Goal: Task Accomplishment & Management: Use online tool/utility

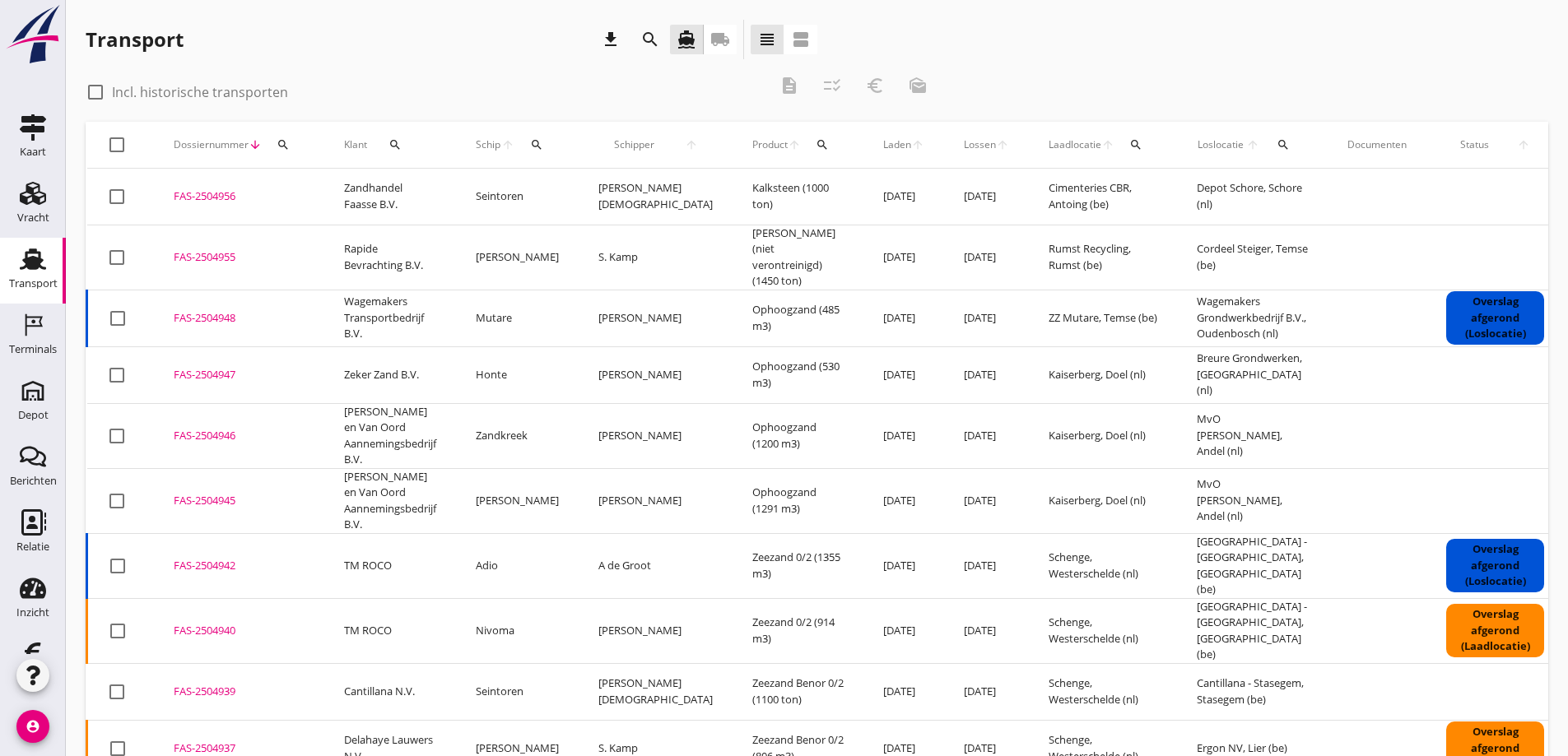
click at [716, 37] on icon "local_shipping" at bounding box center [721, 40] width 20 height 20
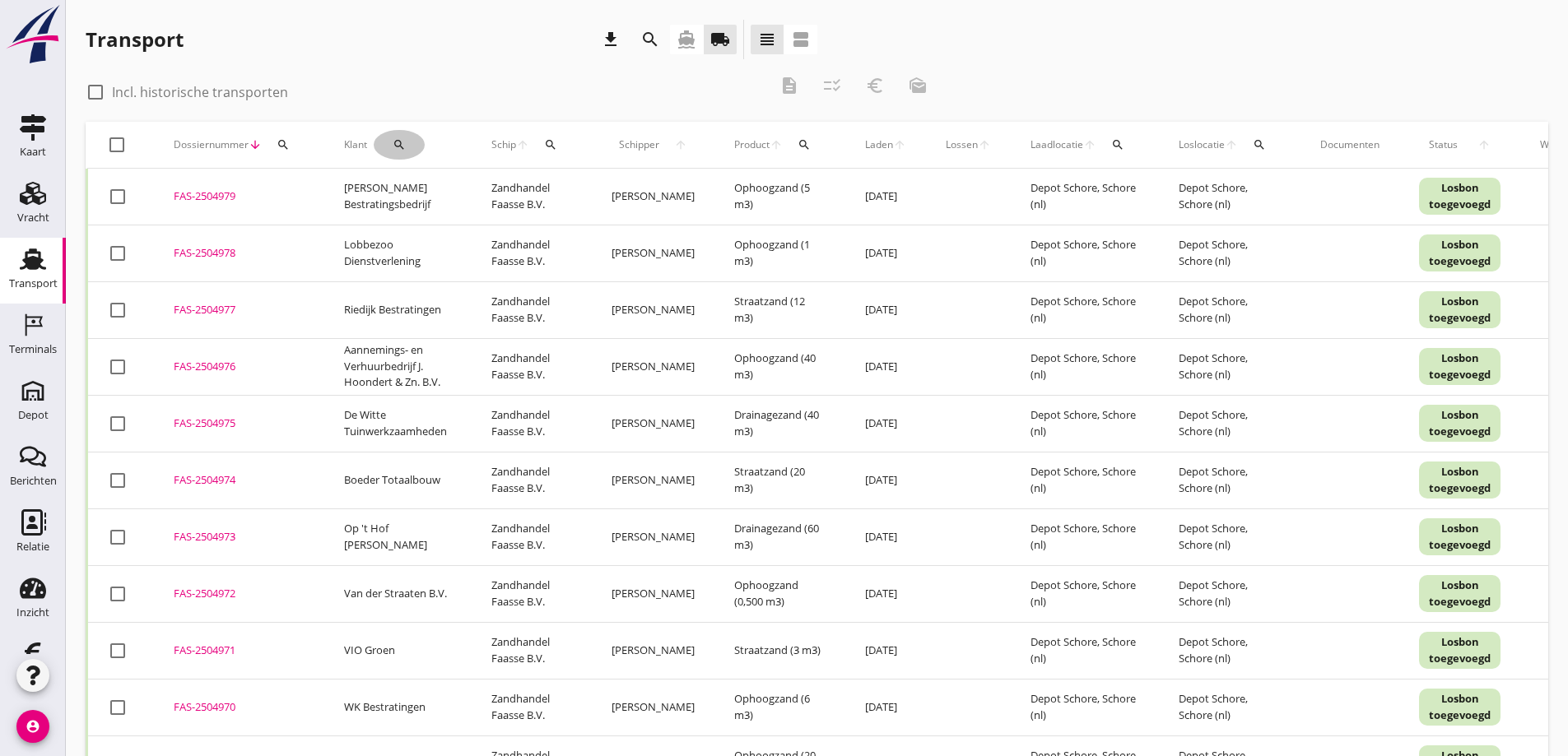
click at [400, 145] on icon "search" at bounding box center [400, 145] width 13 height 13
click at [419, 194] on input "Zoeken op opdrachtgever..." at bounding box center [466, 193] width 171 height 26
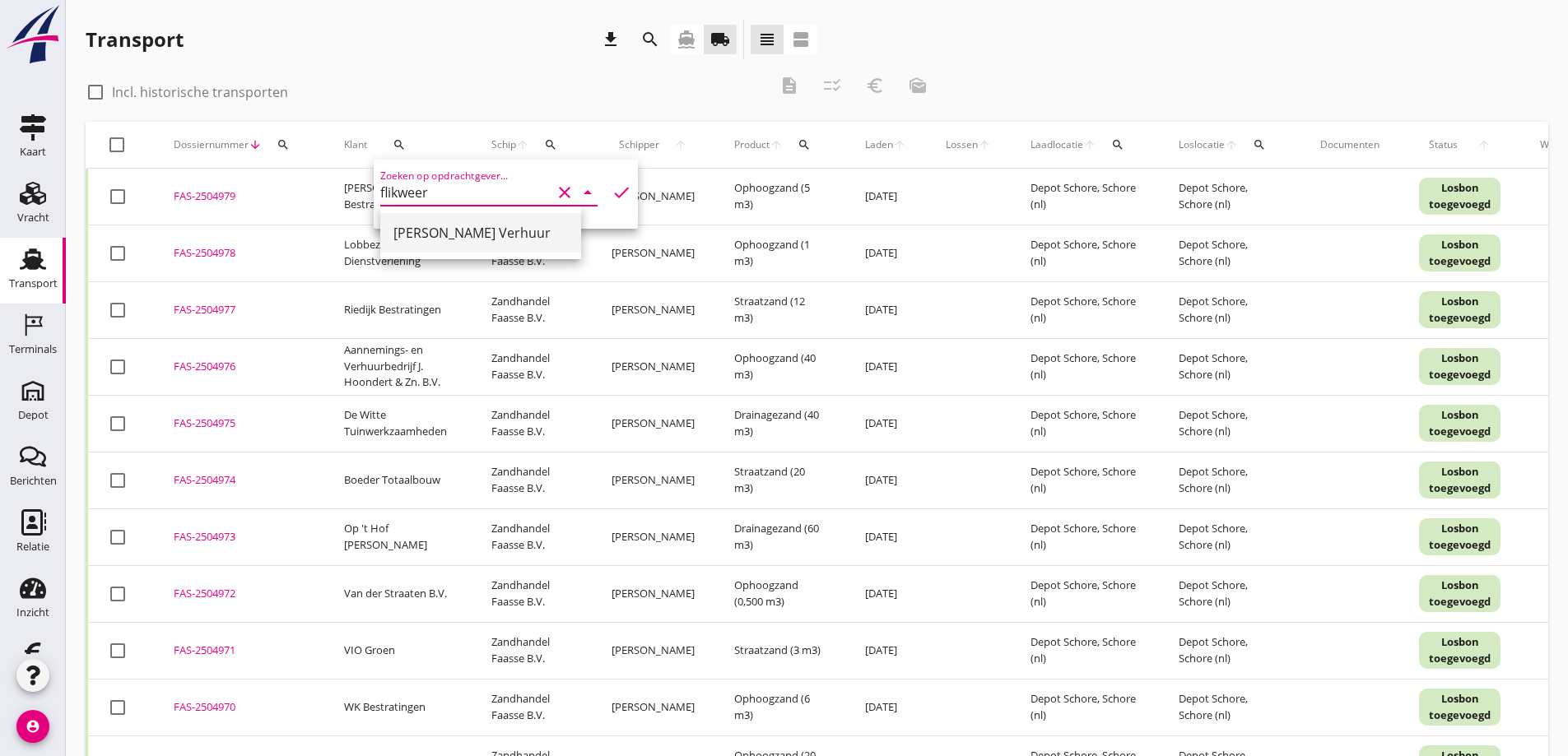
click at [447, 229] on div "[PERSON_NAME] Verhuur" at bounding box center [481, 233] width 175 height 20
type input "[PERSON_NAME] Verhuur"
click at [611, 188] on icon "check" at bounding box center [621, 193] width 20 height 20
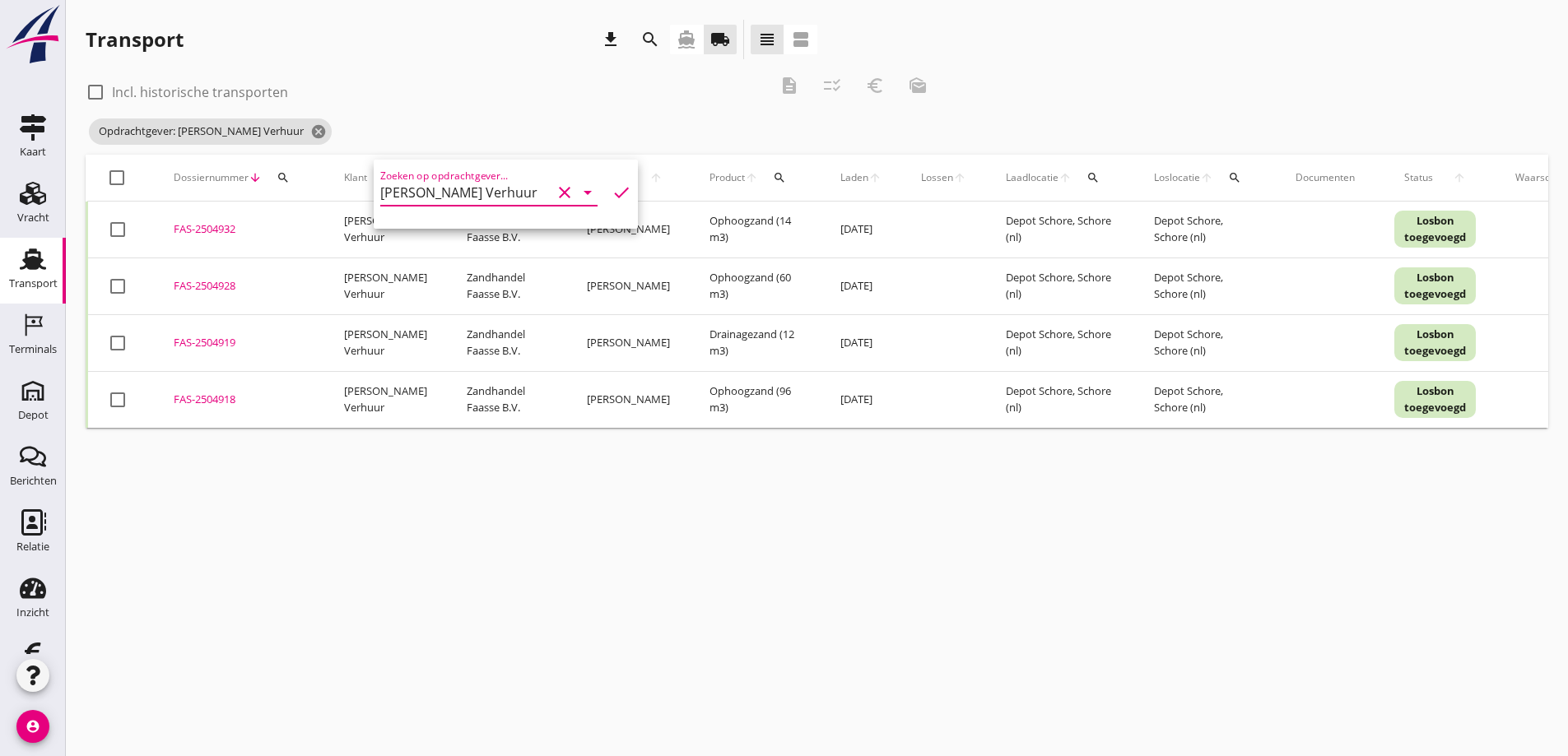
click at [469, 533] on div "cancel You are impersonating another user. Transport download search directions…" at bounding box center [818, 378] width 1503 height 756
click at [121, 230] on div at bounding box center [117, 230] width 28 height 28
checkbox input "true"
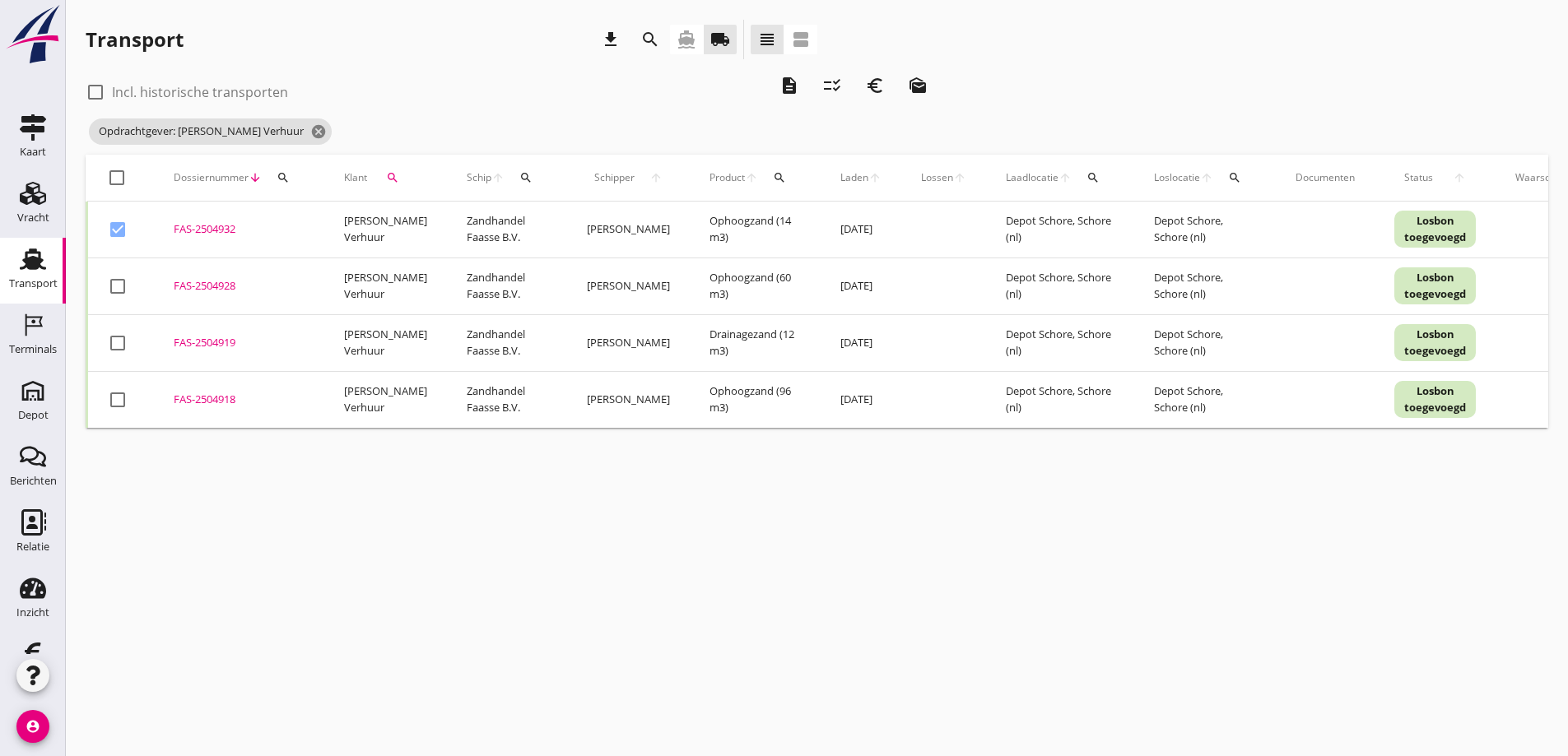
click at [122, 285] on div at bounding box center [117, 286] width 28 height 28
checkbox input "true"
click at [122, 338] on div at bounding box center [117, 343] width 28 height 28
checkbox input "true"
click at [116, 403] on div at bounding box center [117, 400] width 28 height 28
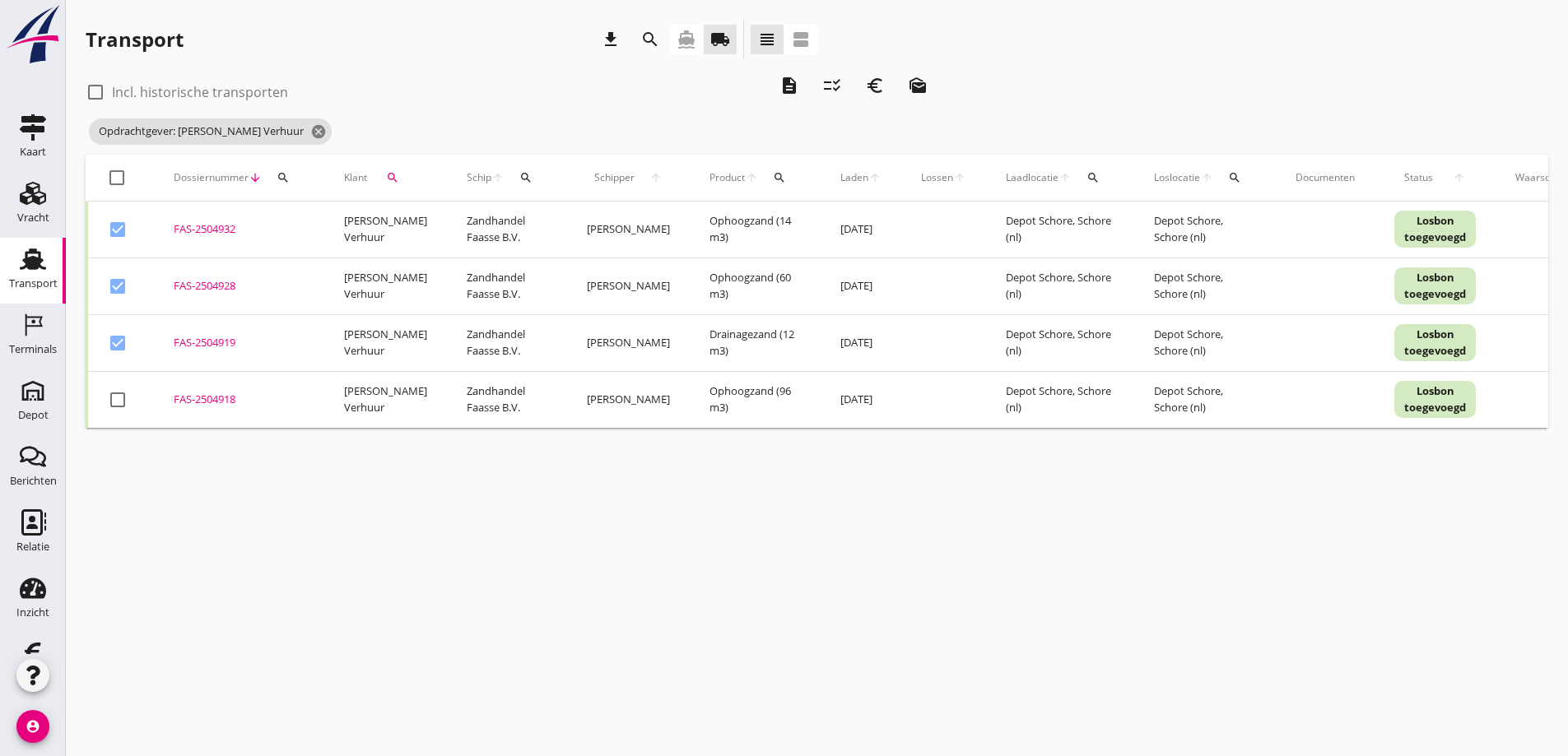
checkbox input "true"
click at [115, 285] on div at bounding box center [117, 286] width 28 height 28
checkbox input "false"
click at [118, 342] on div at bounding box center [117, 343] width 28 height 28
checkbox input "false"
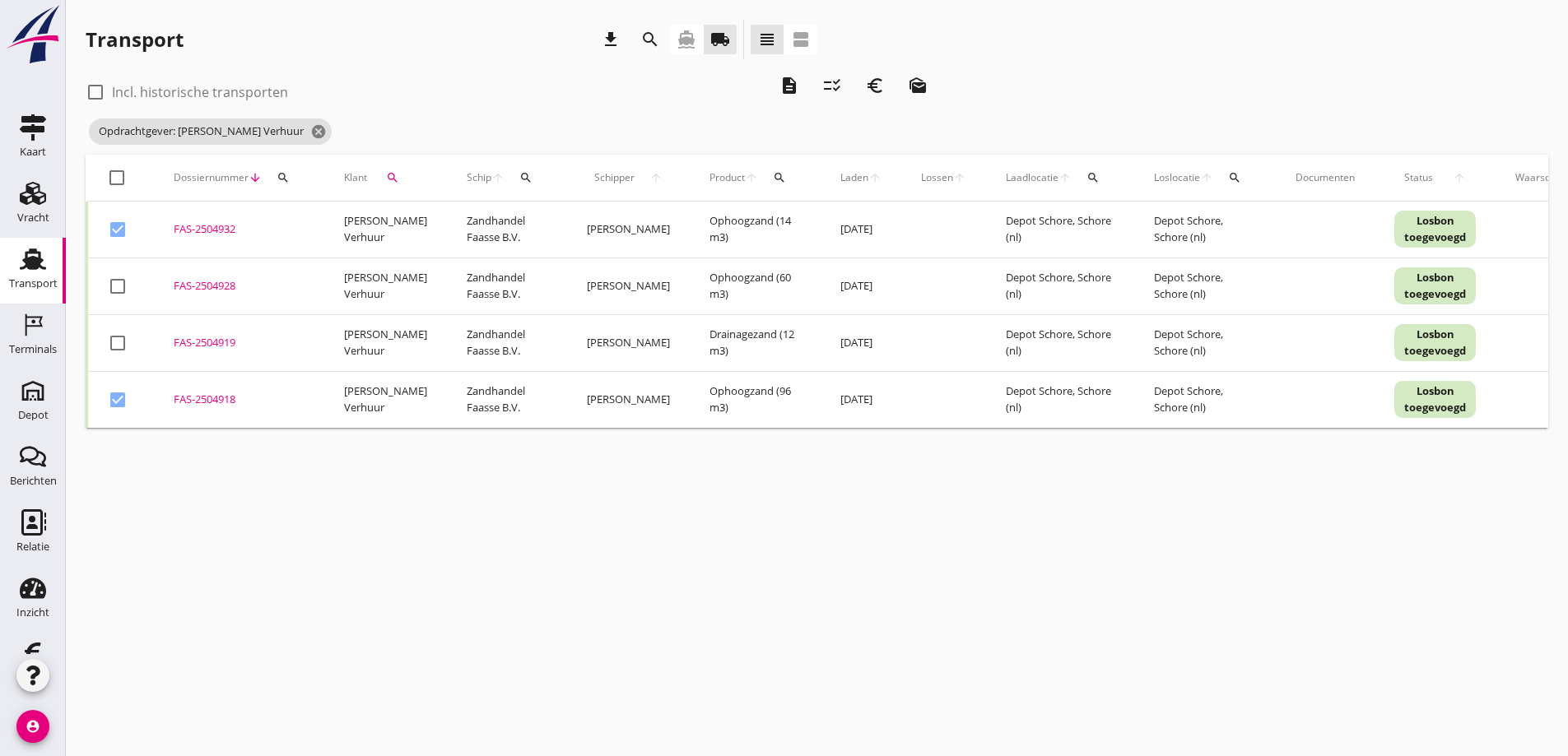
click at [117, 401] on div at bounding box center [117, 400] width 28 height 28
checkbox input "false"
click at [792, 86] on icon "description" at bounding box center [789, 86] width 20 height 20
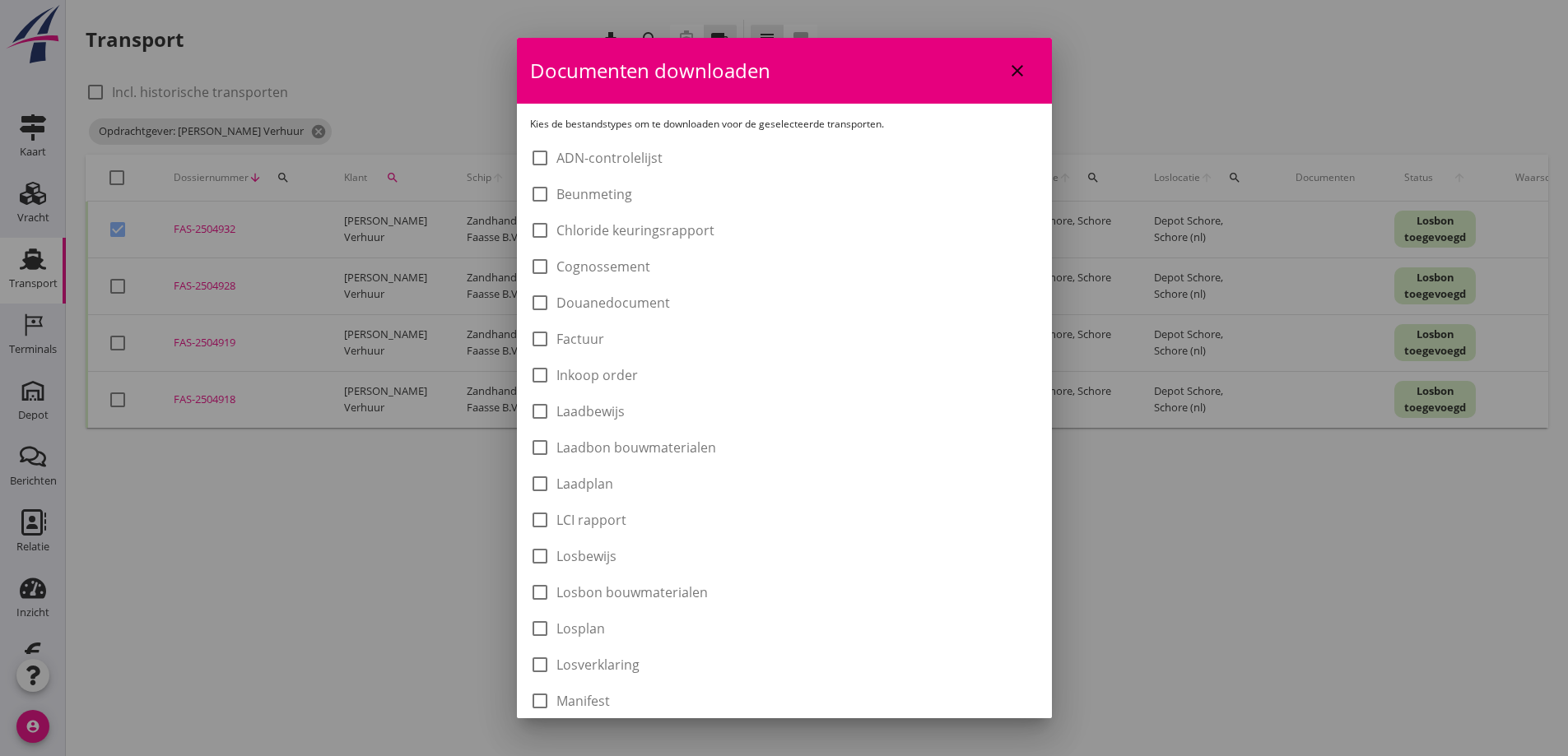
click at [581, 442] on label "Laadbon bouwmaterialen" at bounding box center [636, 447] width 160 height 17
checkbox input "true"
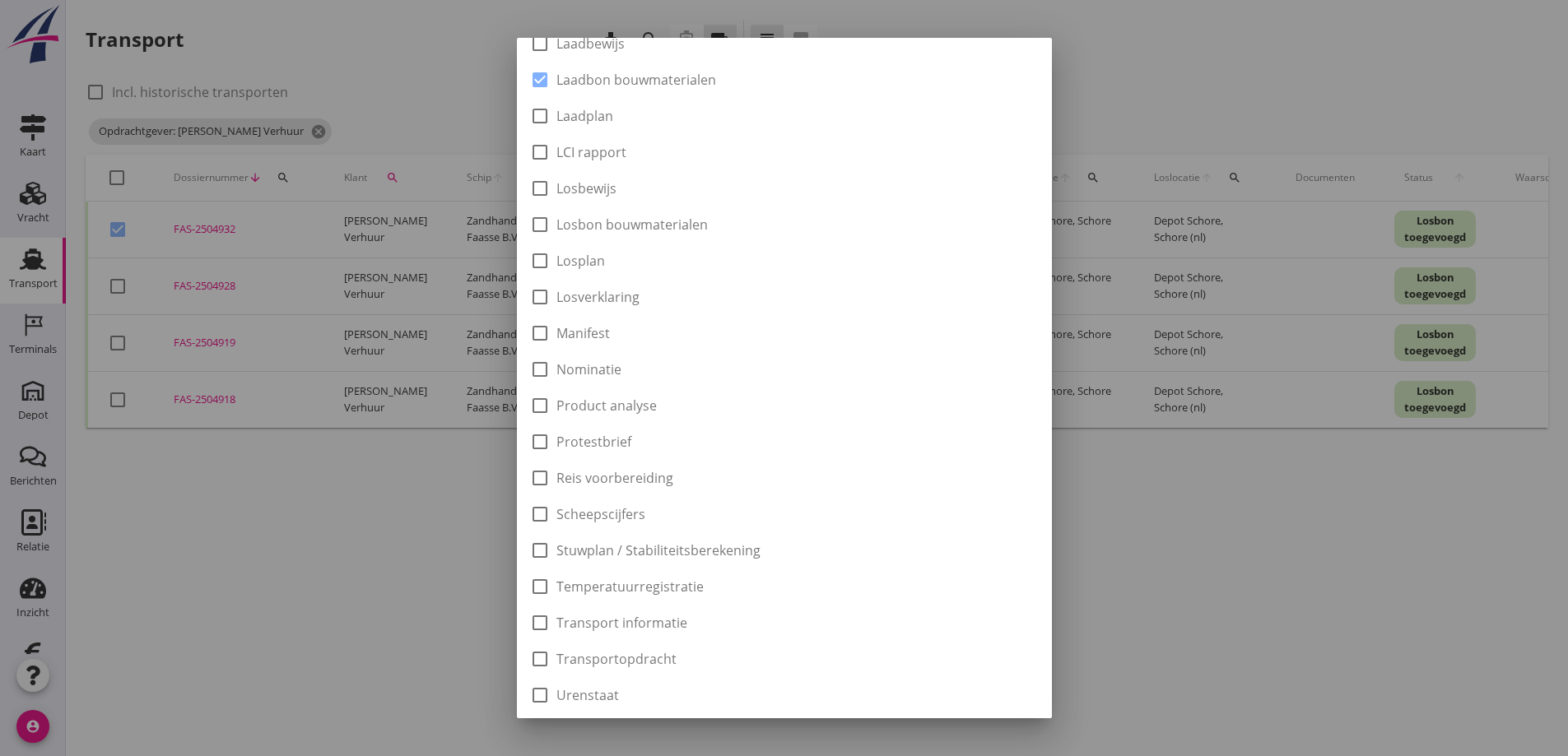
scroll to position [460, 0]
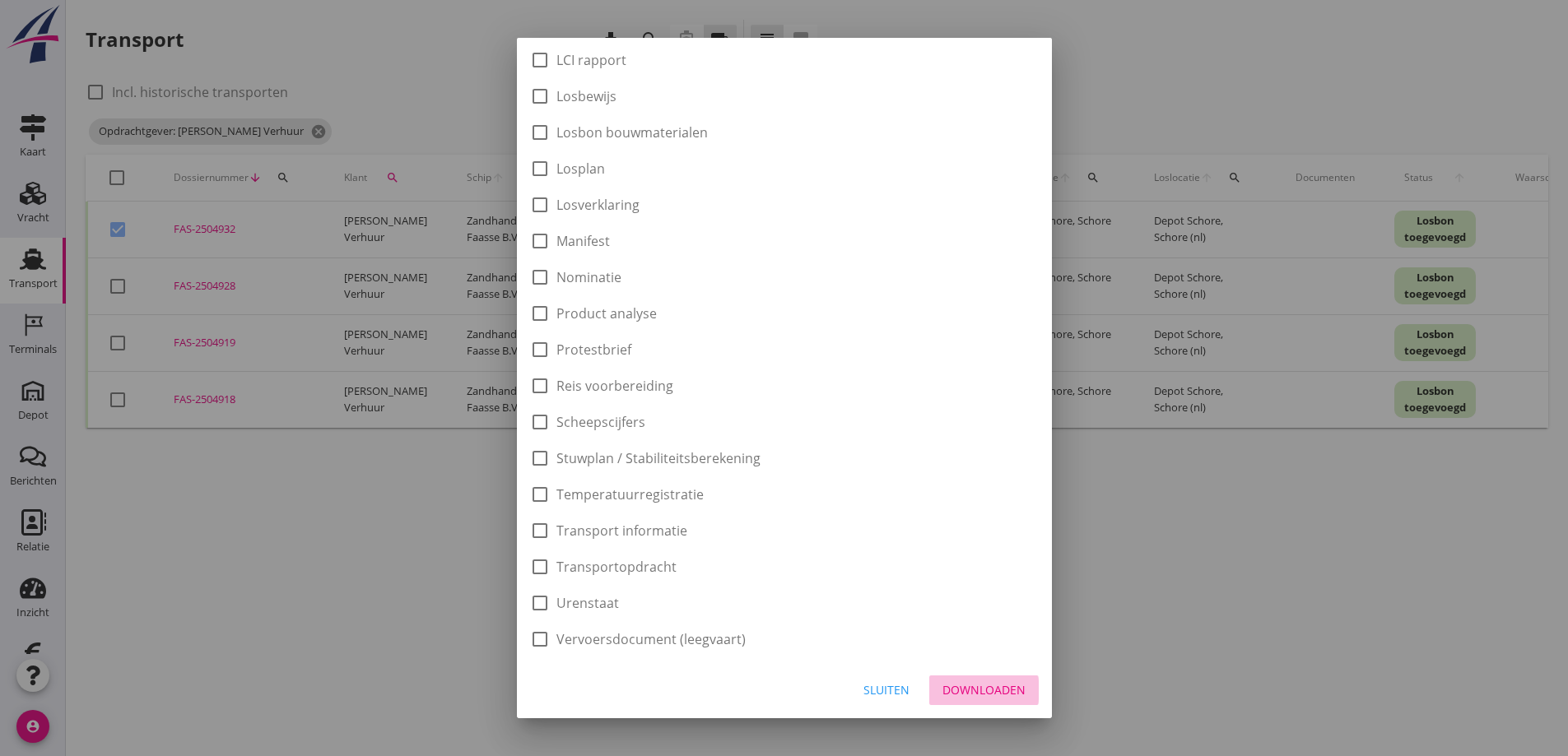
click at [959, 693] on div "Downloaden" at bounding box center [984, 690] width 83 height 17
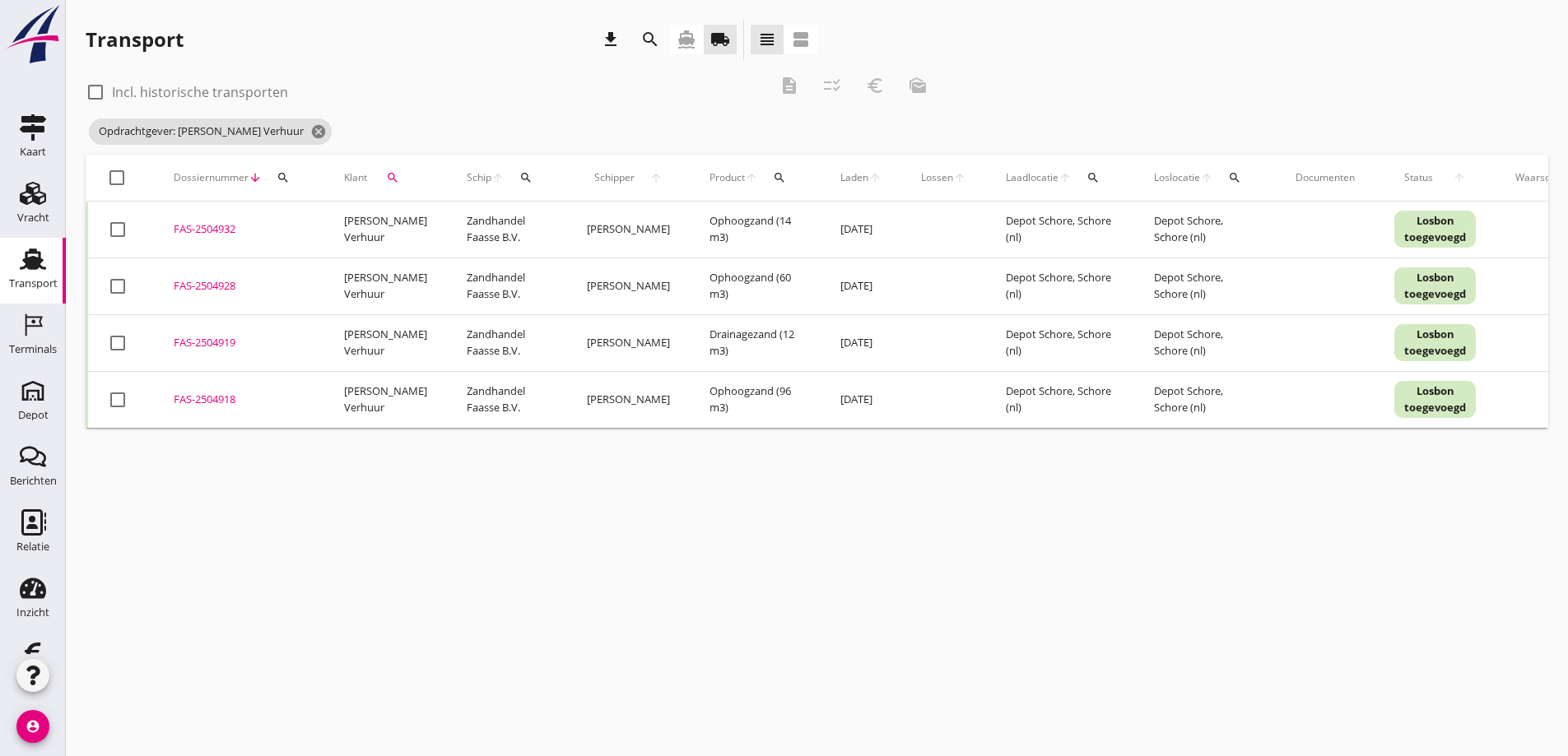
click at [117, 231] on div at bounding box center [117, 230] width 28 height 28
checkbox input "true"
click at [122, 293] on div at bounding box center [117, 286] width 28 height 28
checkbox input "true"
click at [120, 347] on div at bounding box center [117, 343] width 28 height 28
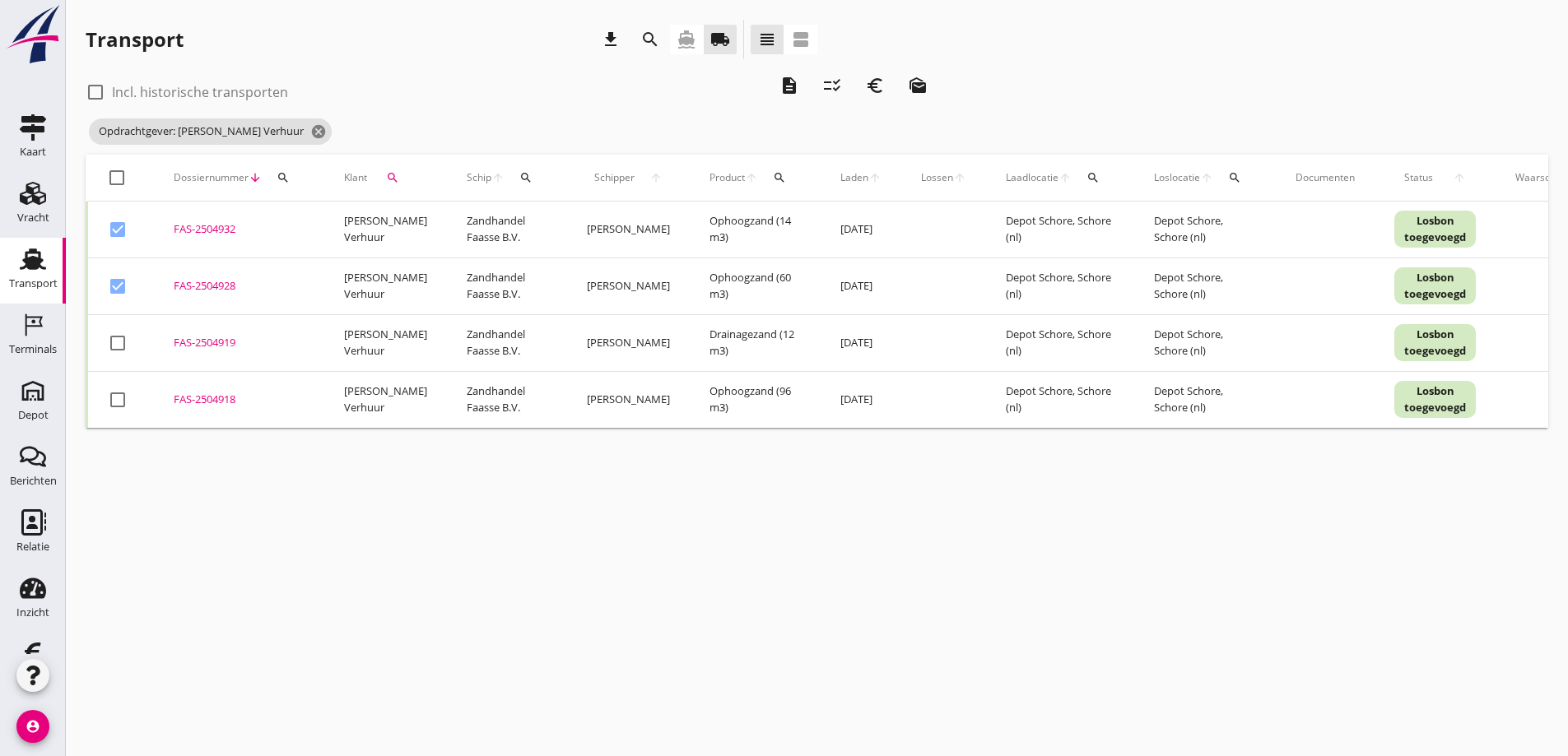
checkbox input "true"
click at [119, 404] on div at bounding box center [117, 400] width 28 height 28
checkbox input "true"
click at [875, 81] on icon "euro_symbol" at bounding box center [875, 86] width 20 height 20
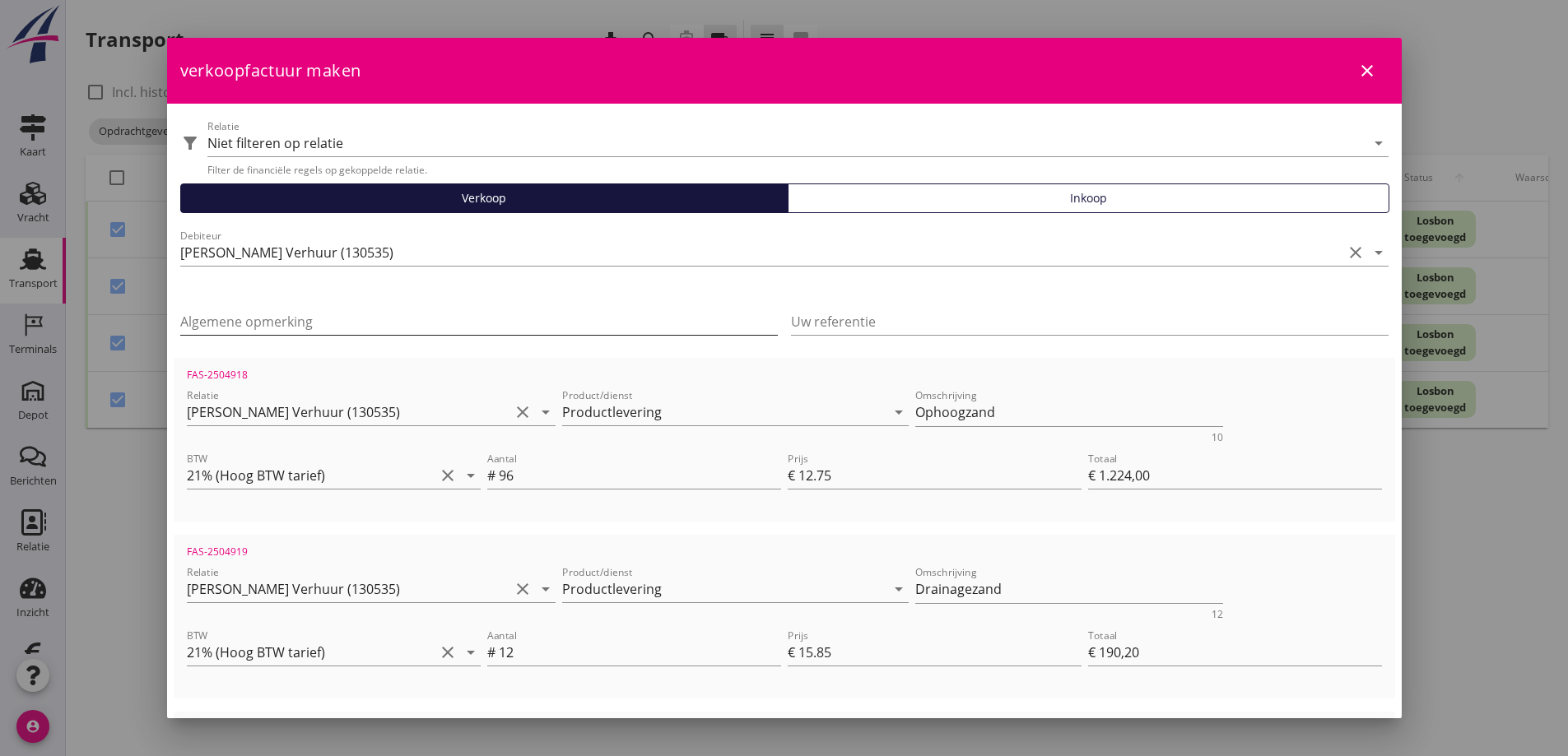
click at [228, 322] on input "Algemene opmerking" at bounding box center [479, 322] width 597 height 26
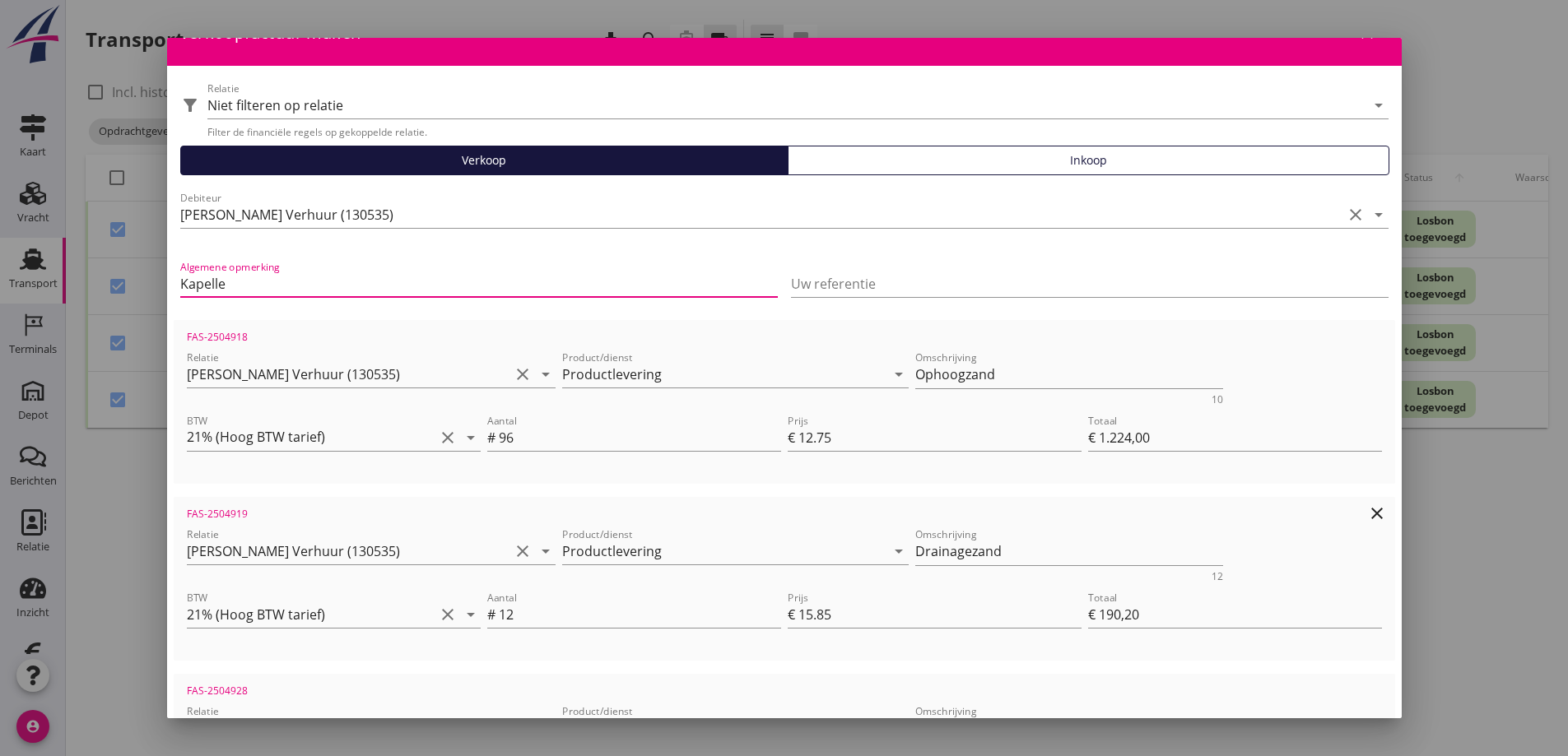
scroll to position [0, 0]
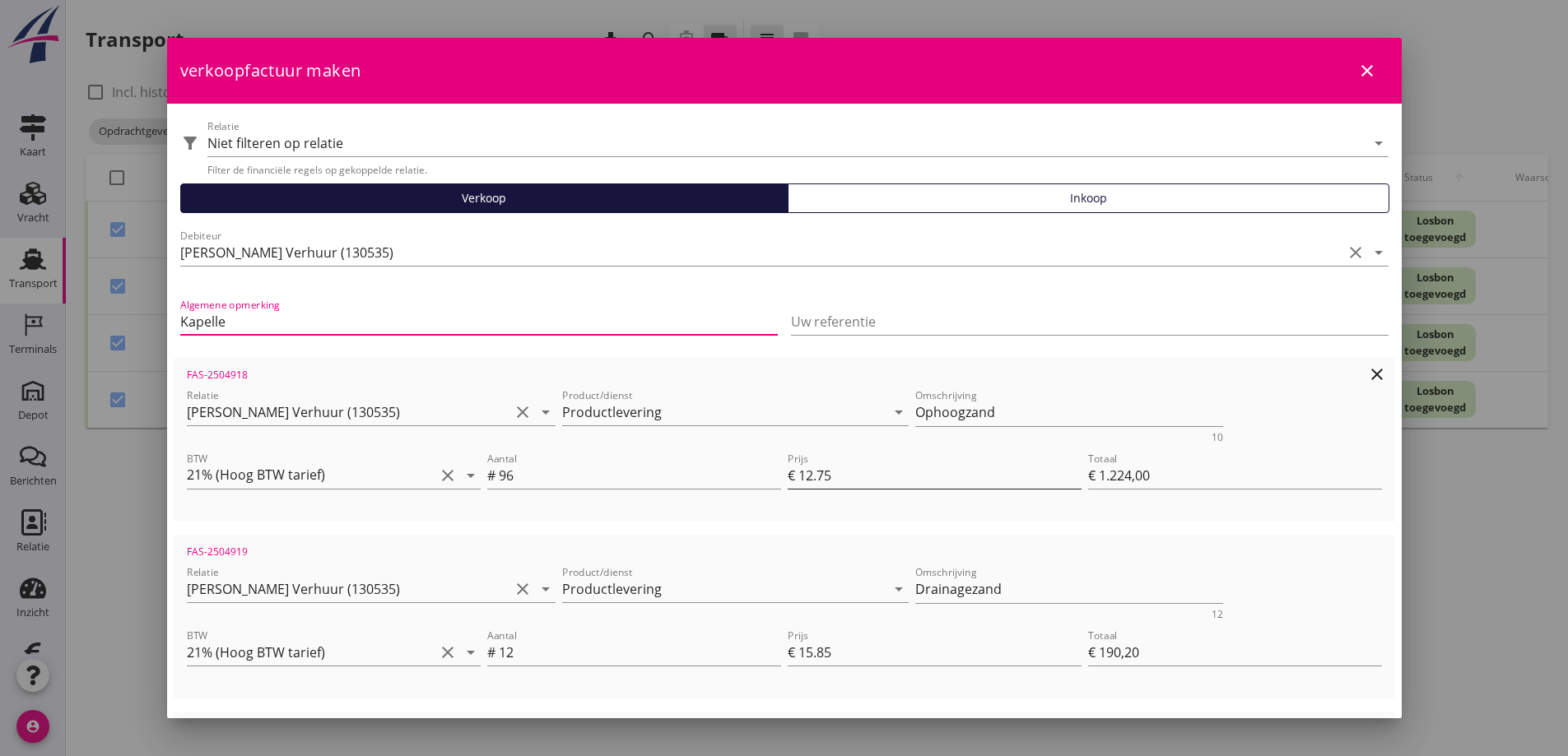
type input "Kapelle"
click at [830, 476] on input "12.75" at bounding box center [940, 476] width 283 height 26
type input "12"
type input "€ 1.152,00"
type input "€ 2.285,70"
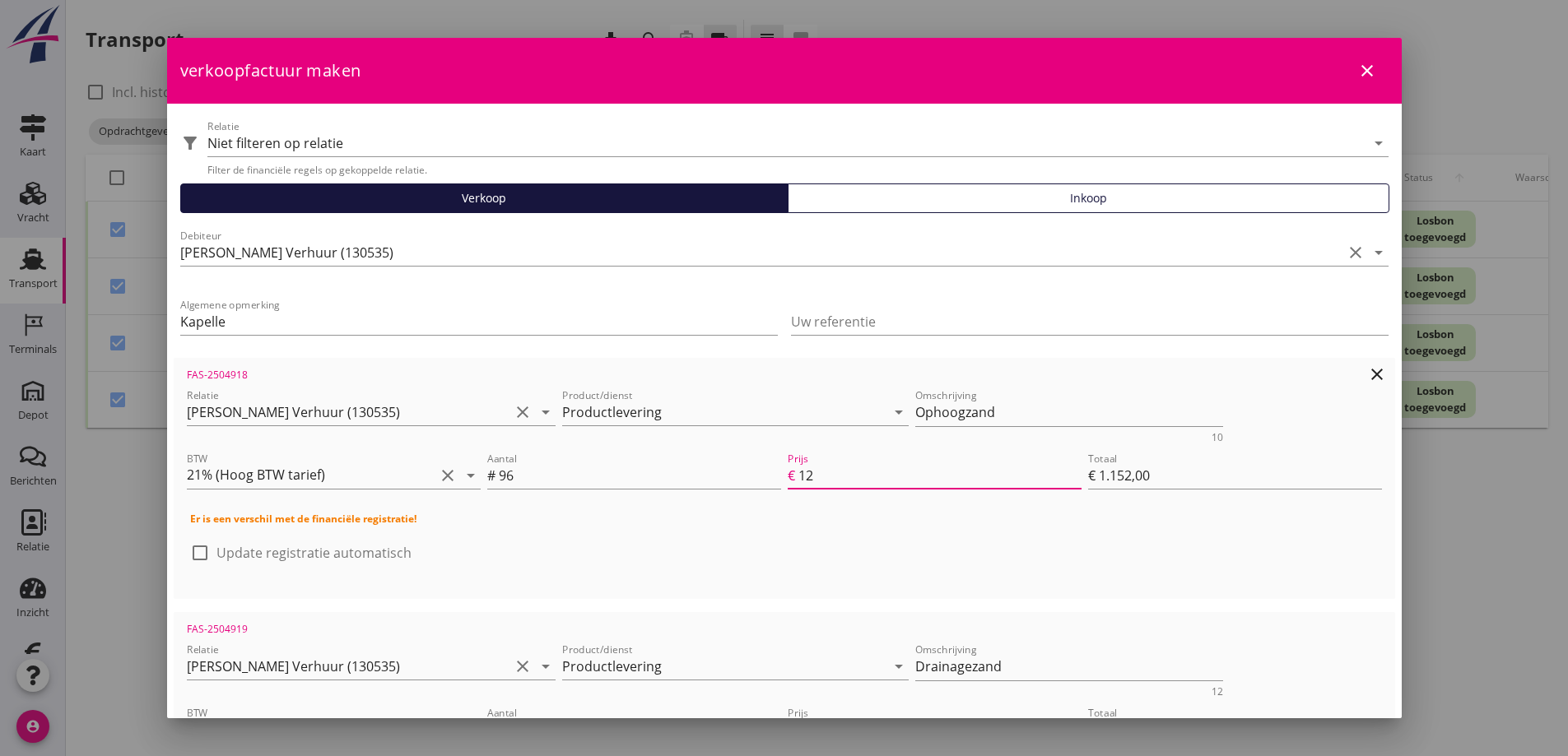
type input "12.5"
type input "€ 1.200,00"
type input "€ 2.333,70"
type input "12.48"
type input "€ 1.198,08"
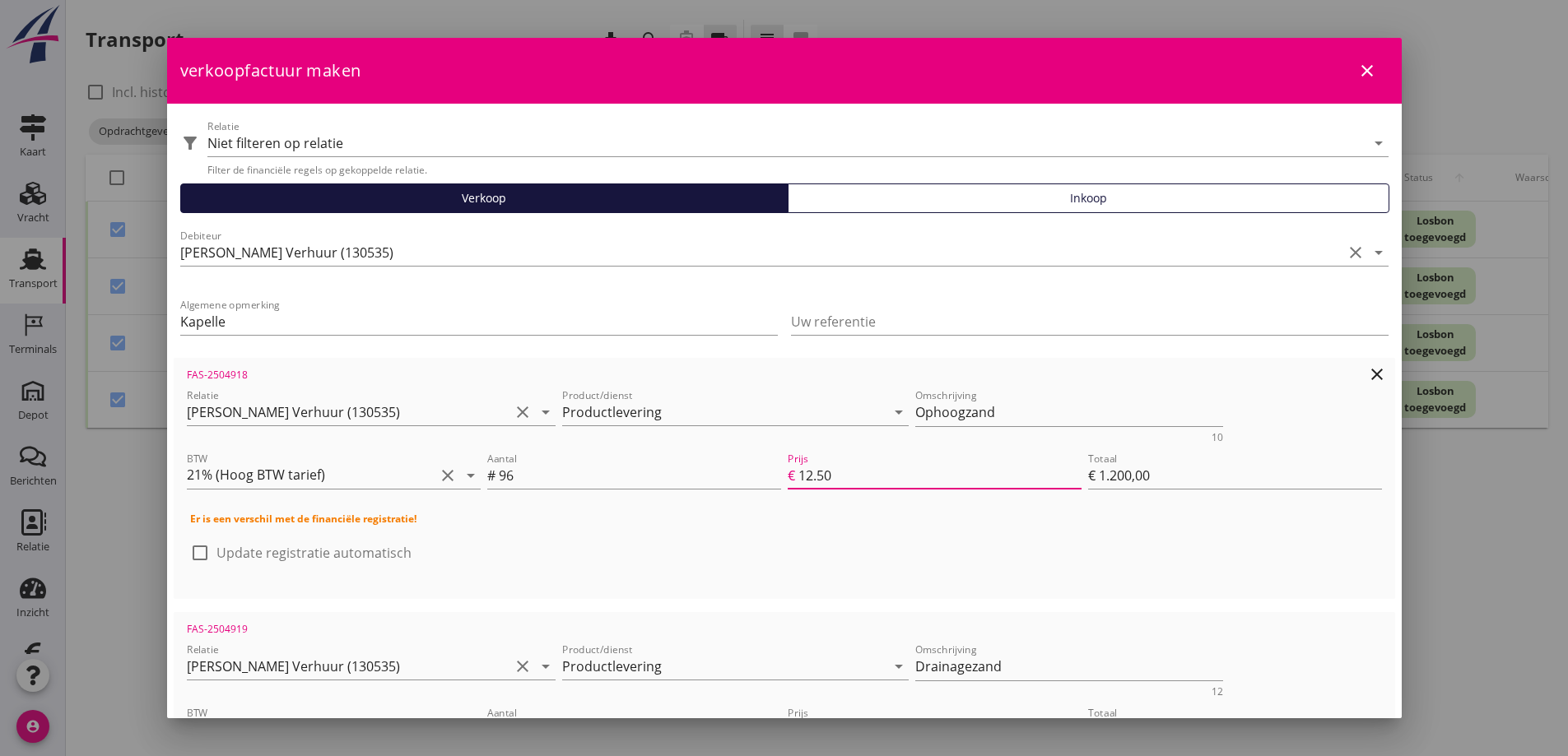
type input "€ 2.331,78"
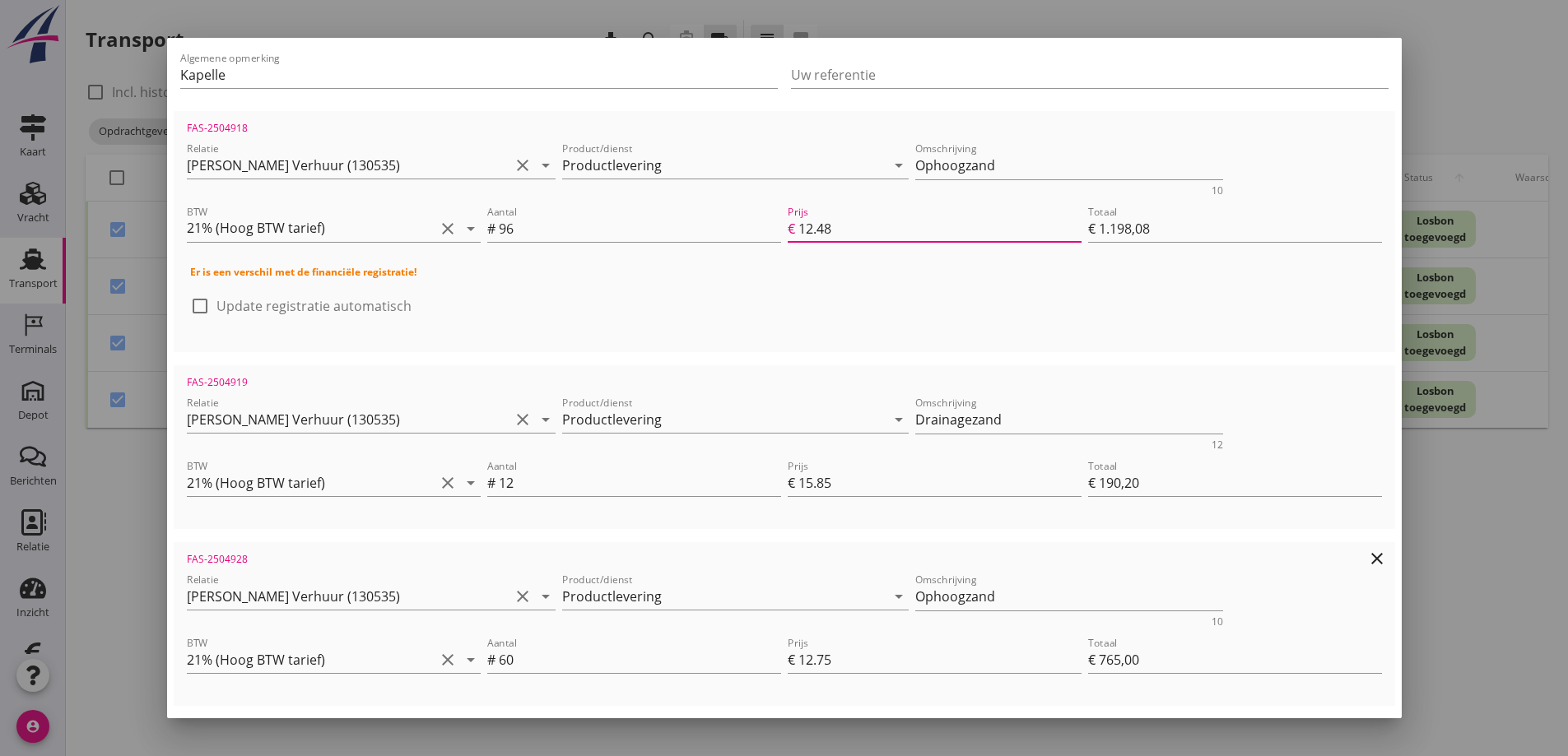
scroll to position [494, 0]
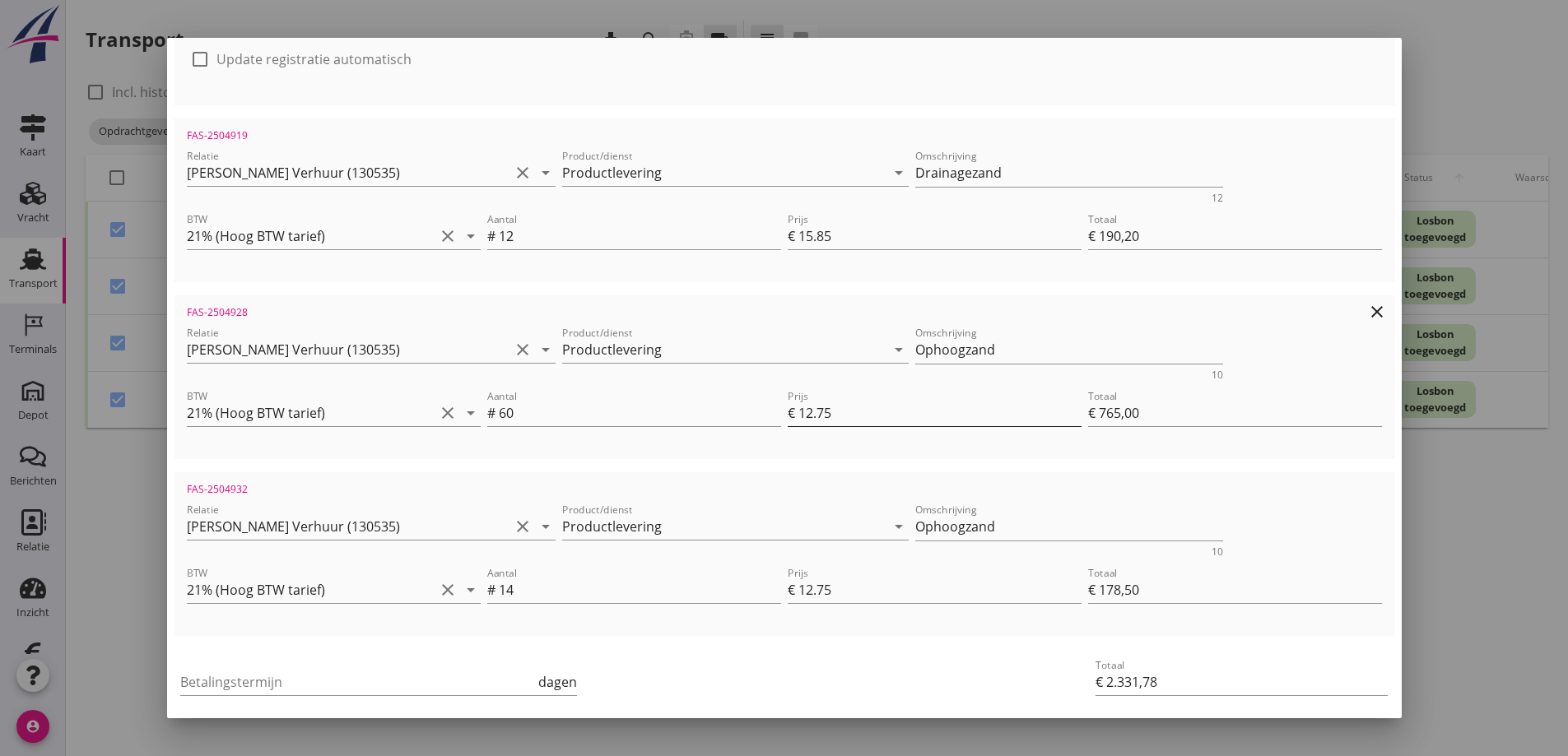
type input "12.48"
click at [830, 409] on input "12.75" at bounding box center [940, 413] width 283 height 26
type input "12.7"
type input "€ 762,00"
type input "€ 2.328,78"
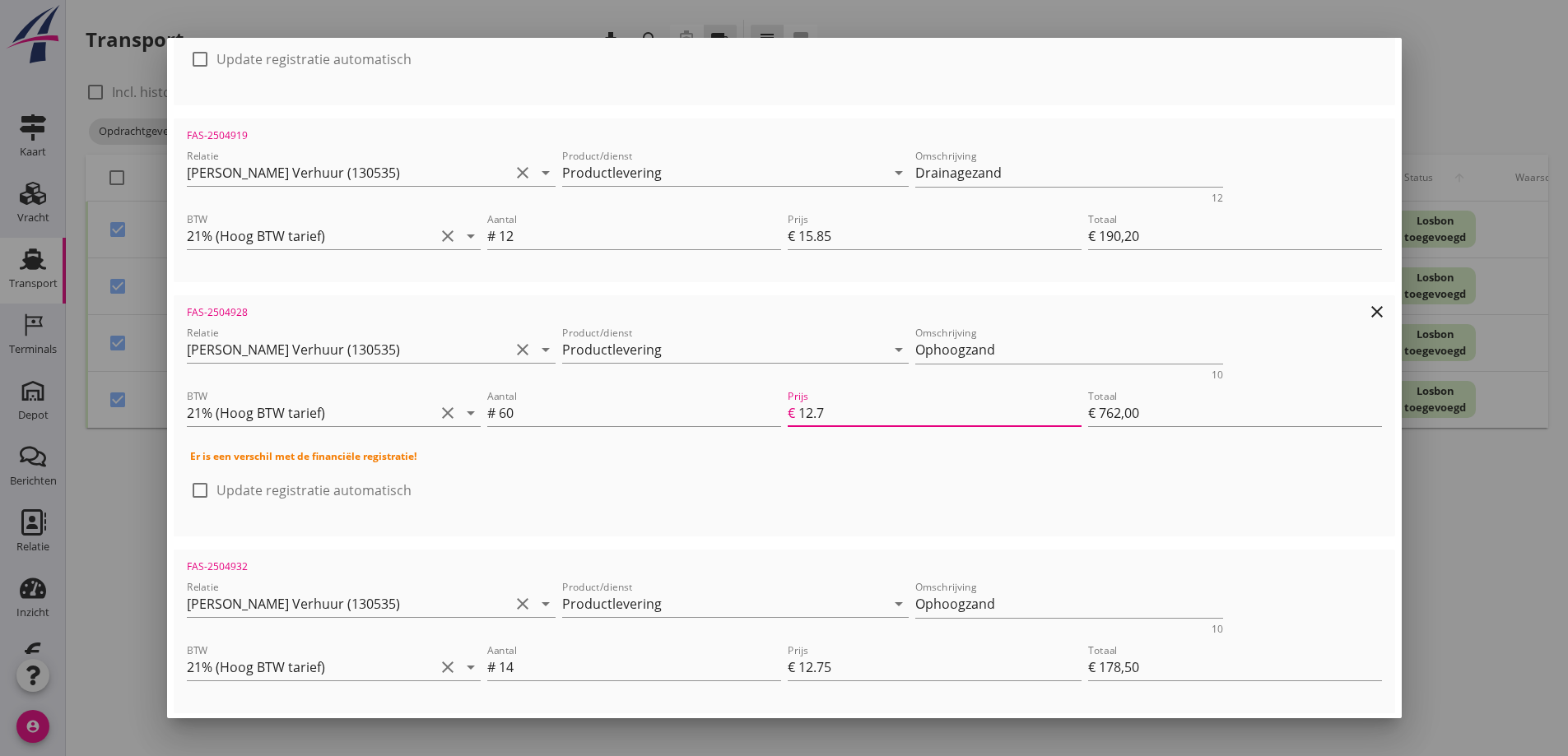
type input "12"
type input "€ 720,00"
type input "€ 2.286,78"
type input "12.5"
type input "€ 750,00"
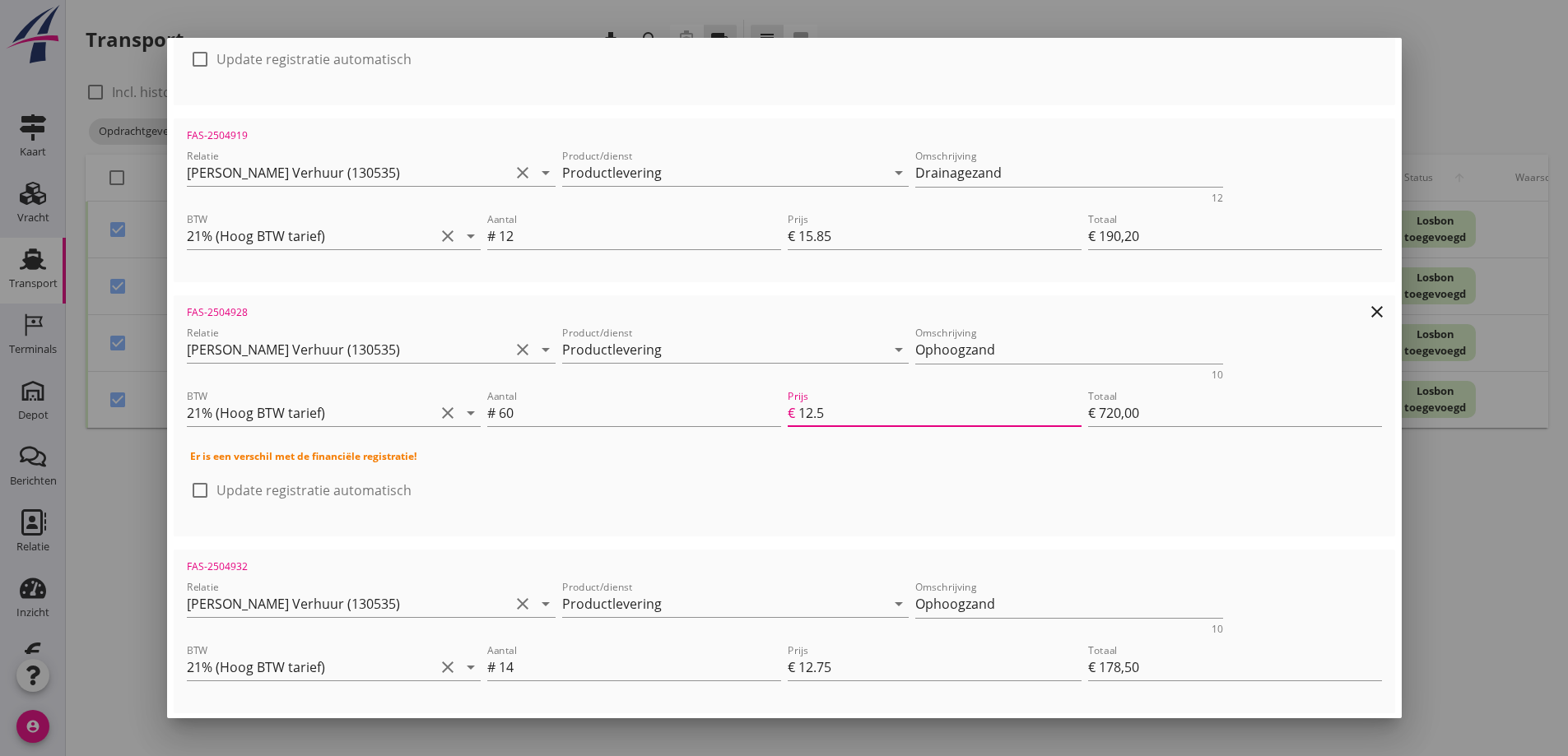
type input "€ 2.316,78"
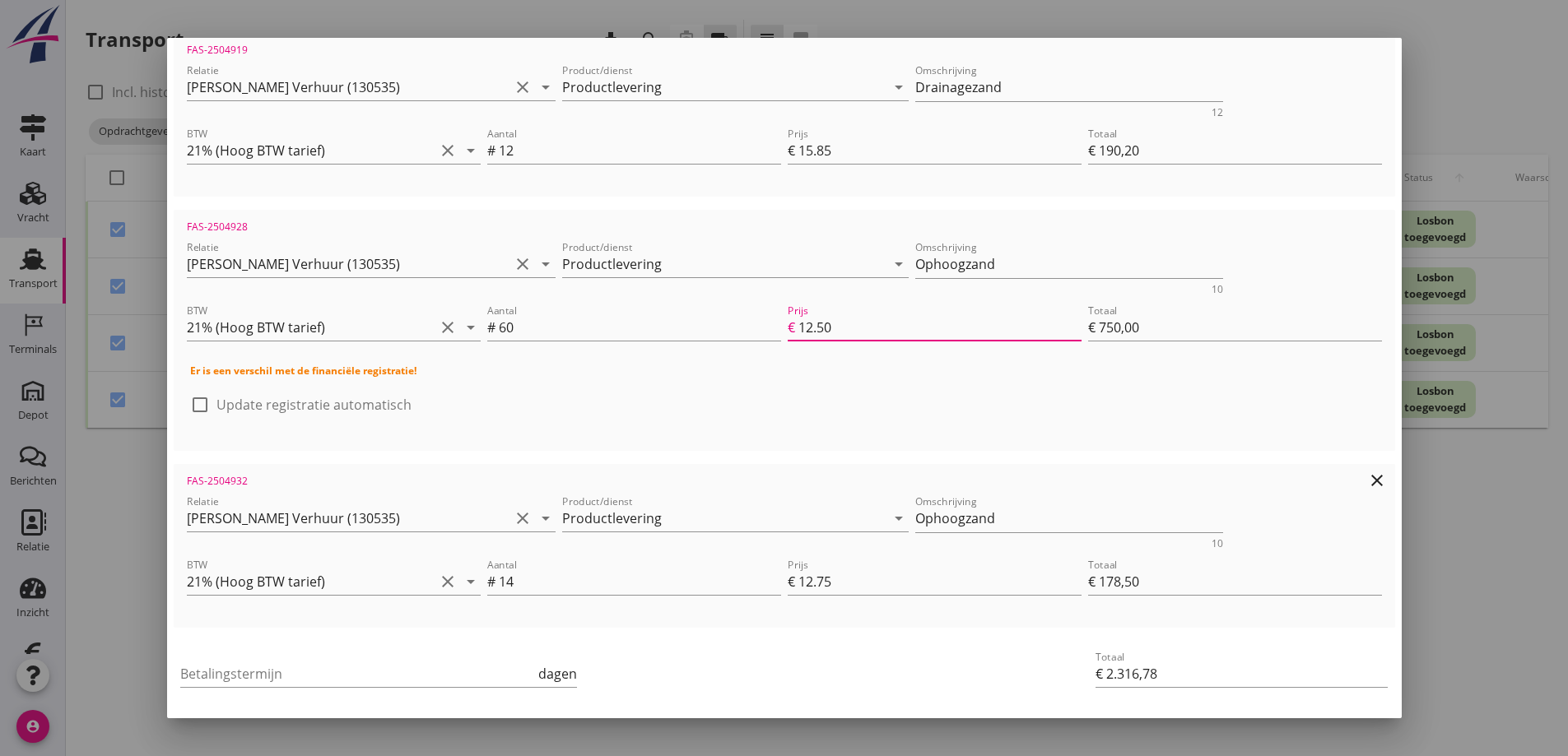
scroll to position [657, 0]
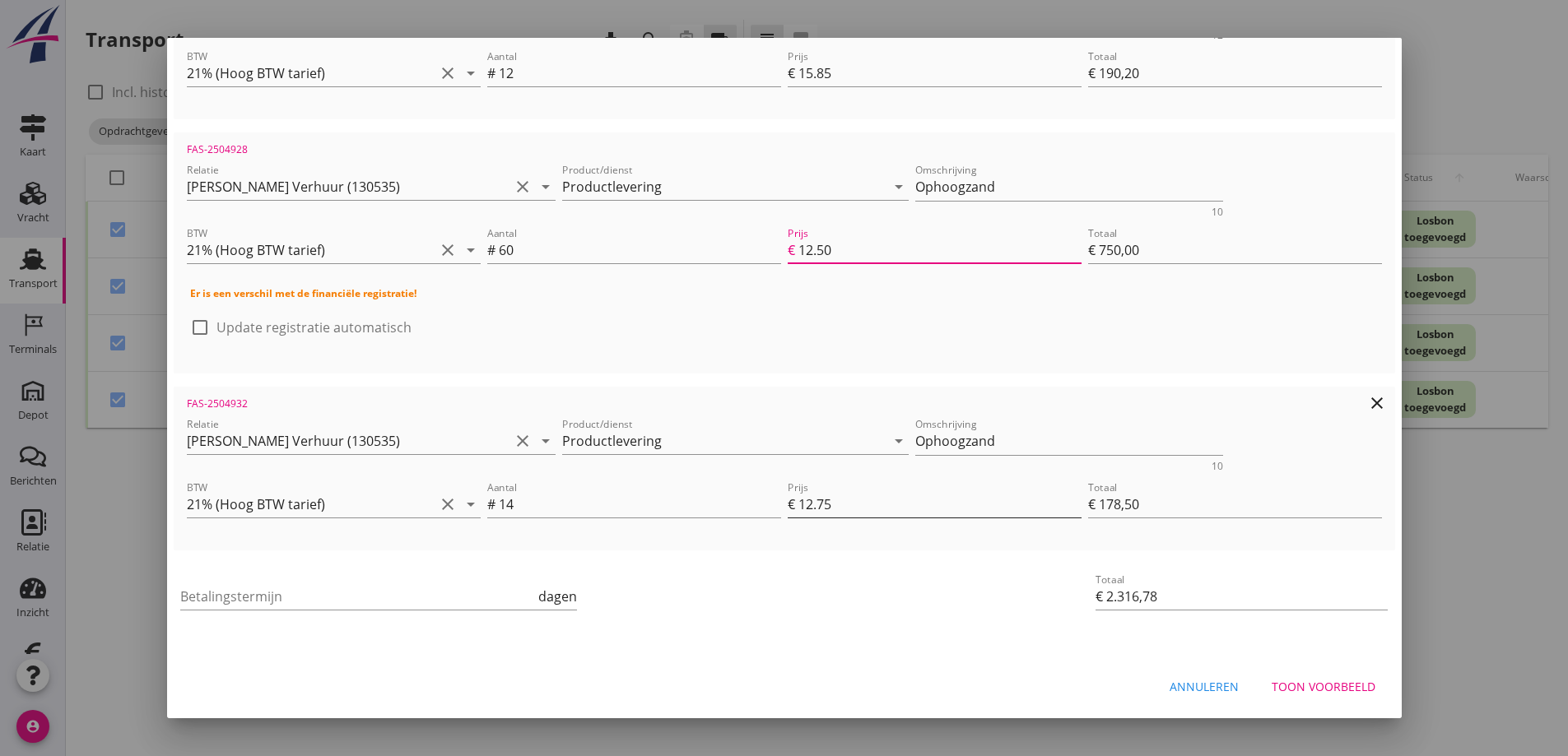
type input "12.50"
click at [837, 500] on input "12.75" at bounding box center [940, 505] width 283 height 26
type input "12"
type input "€ 168,00"
type input "€ 2.306,28"
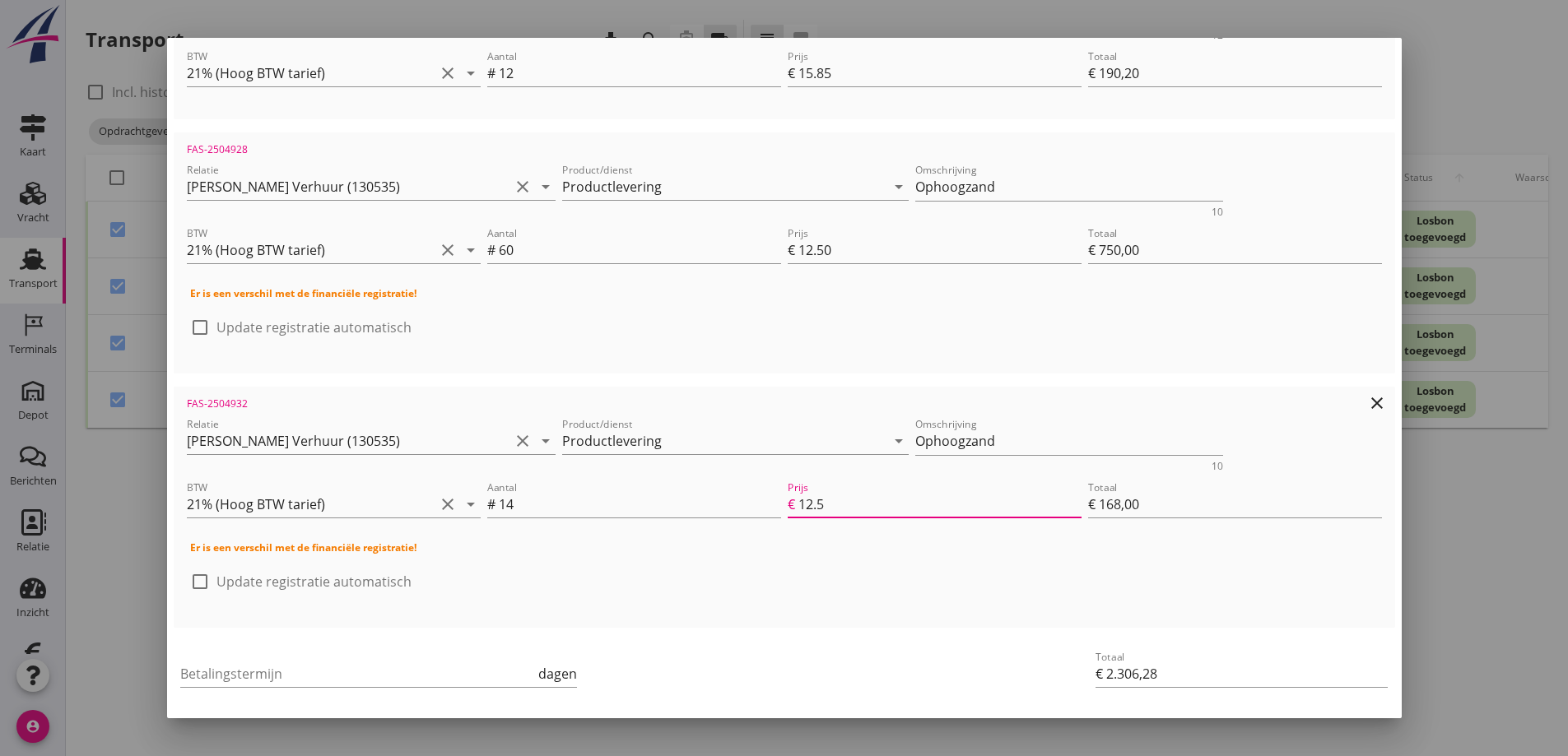
type input "12.50"
type input "€ 175,00"
type input "€ 2.313,28"
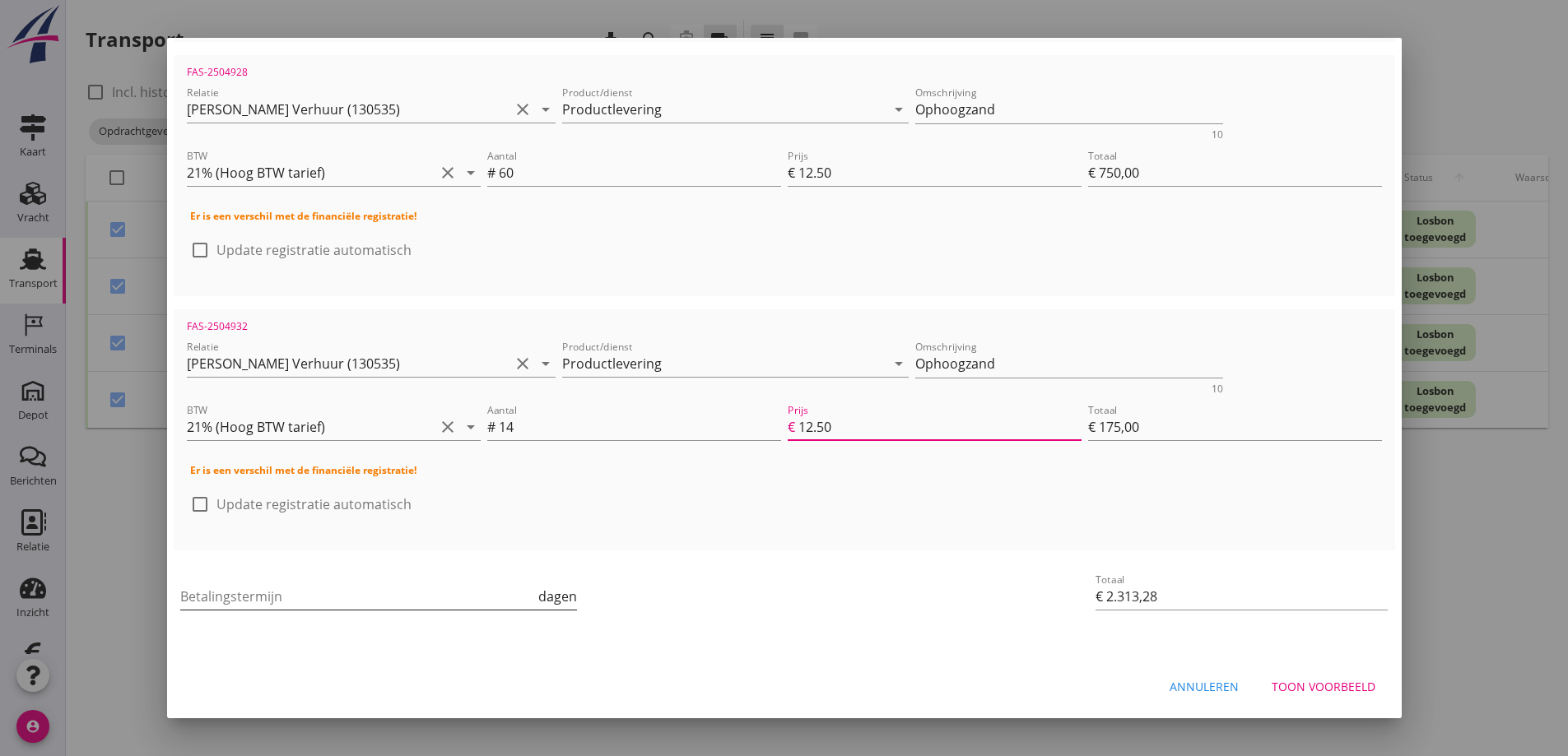
type input "12.50"
click at [314, 592] on input "Betalingstermijn" at bounding box center [358, 596] width 356 height 26
type input "30"
click at [1287, 685] on div "Toon voorbeeld" at bounding box center [1323, 687] width 103 height 17
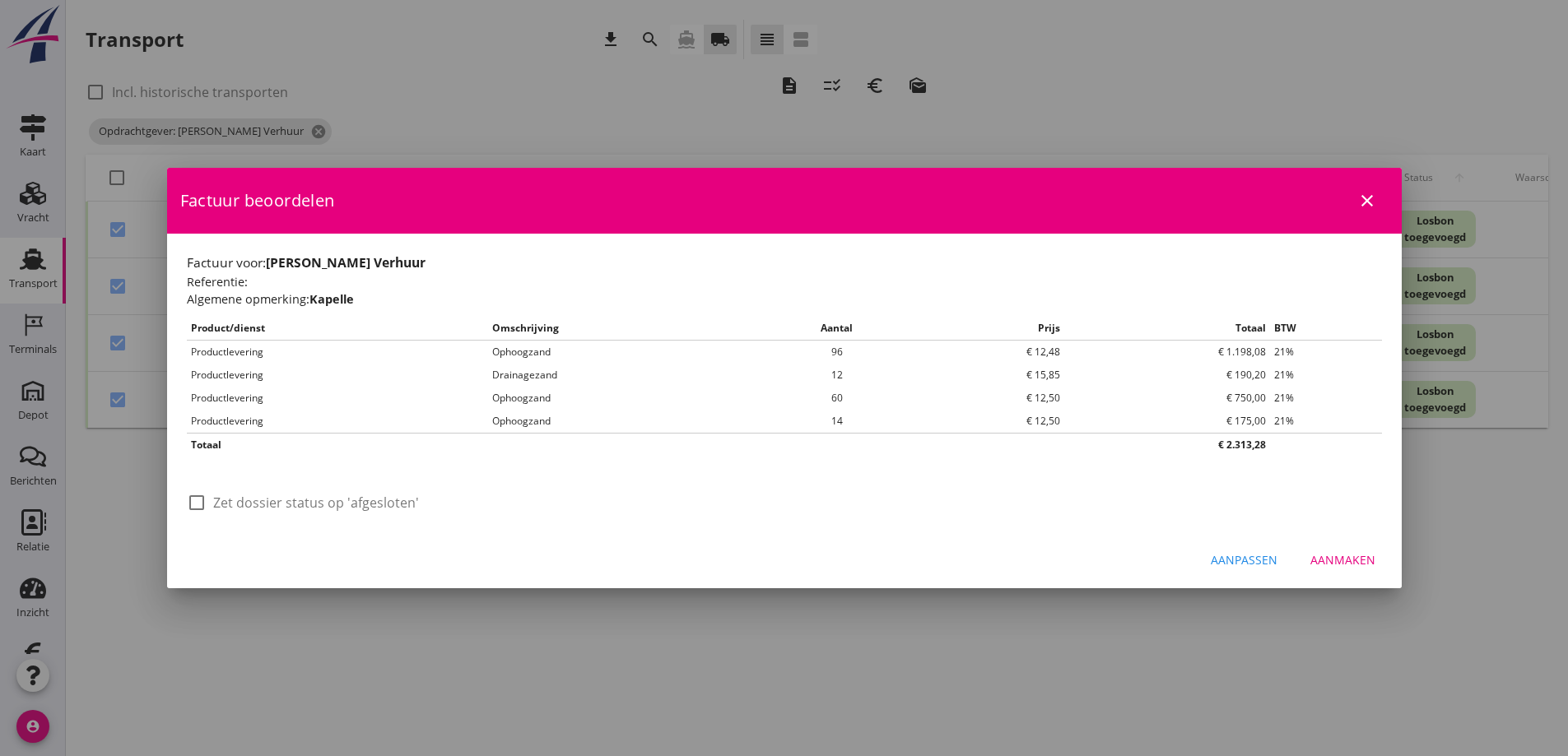
scroll to position [0, 0]
click at [1256, 558] on div "Aanpassen" at bounding box center [1244, 560] width 67 height 17
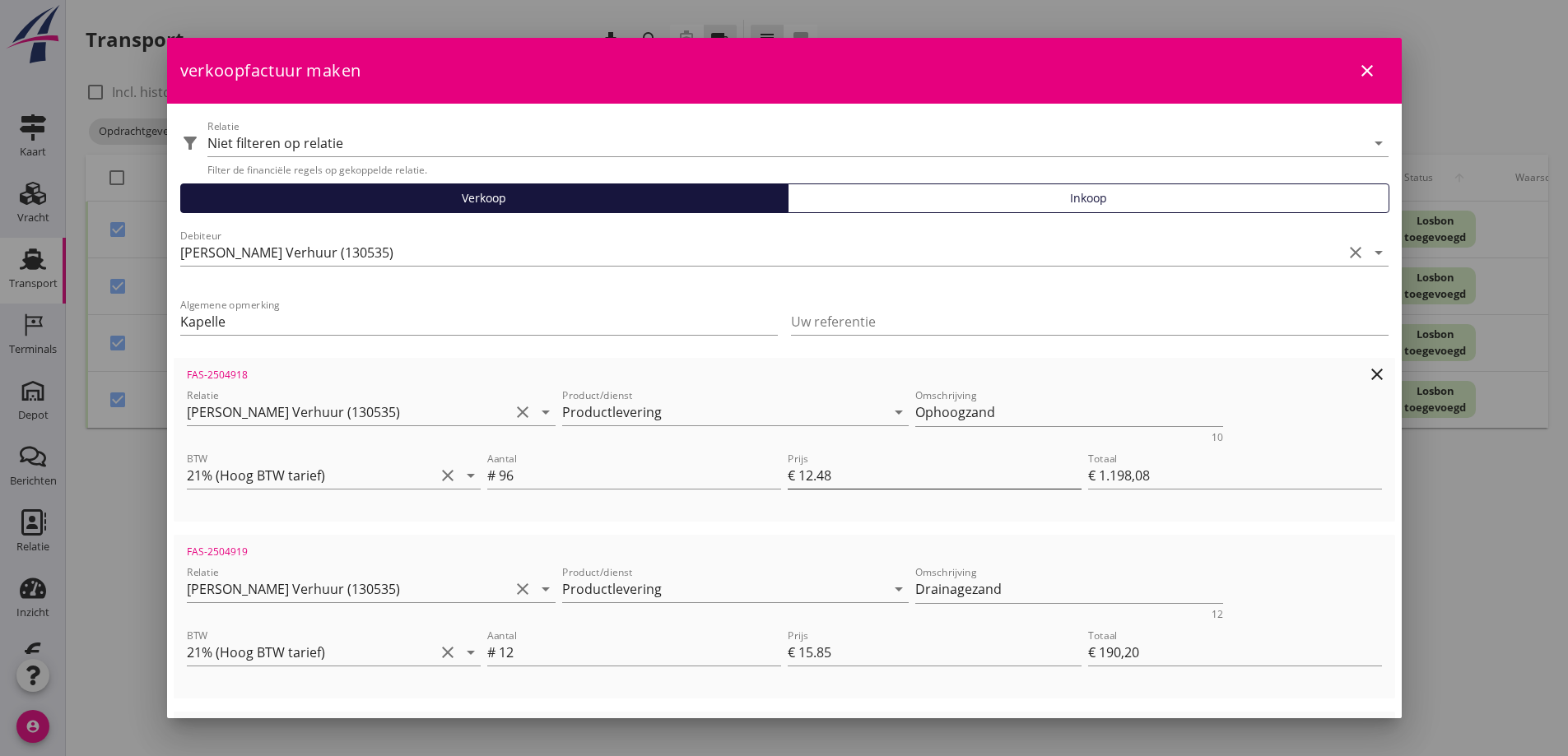
click at [825, 473] on input "12.48" at bounding box center [940, 476] width 283 height 26
type input "12.4"
type input "€ 1.190,40"
type input "€ 2.305,60"
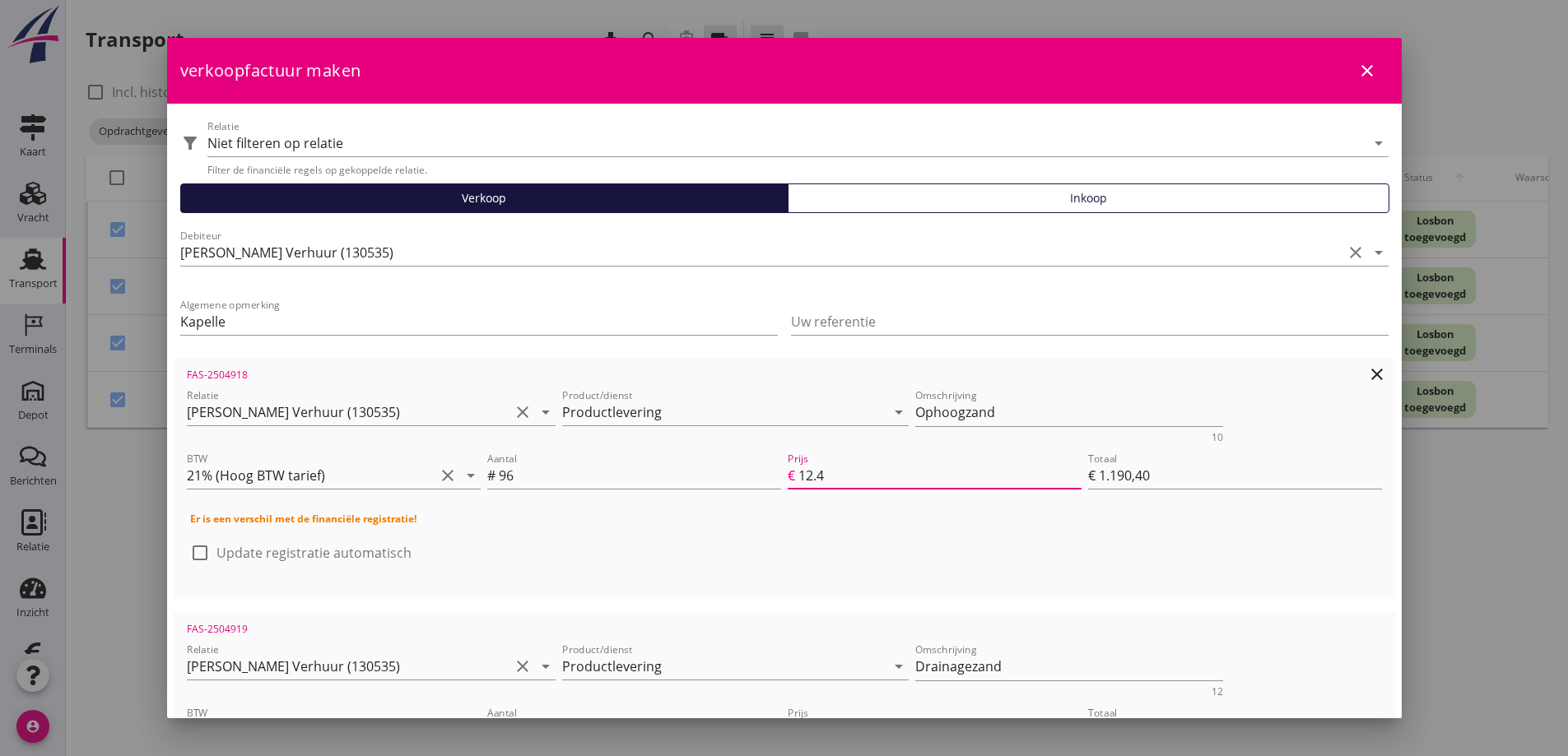
type input "12"
type input "€ 1.152,00"
type input "€ 2.267,20"
type input "12.5"
type input "€ 1.200,00"
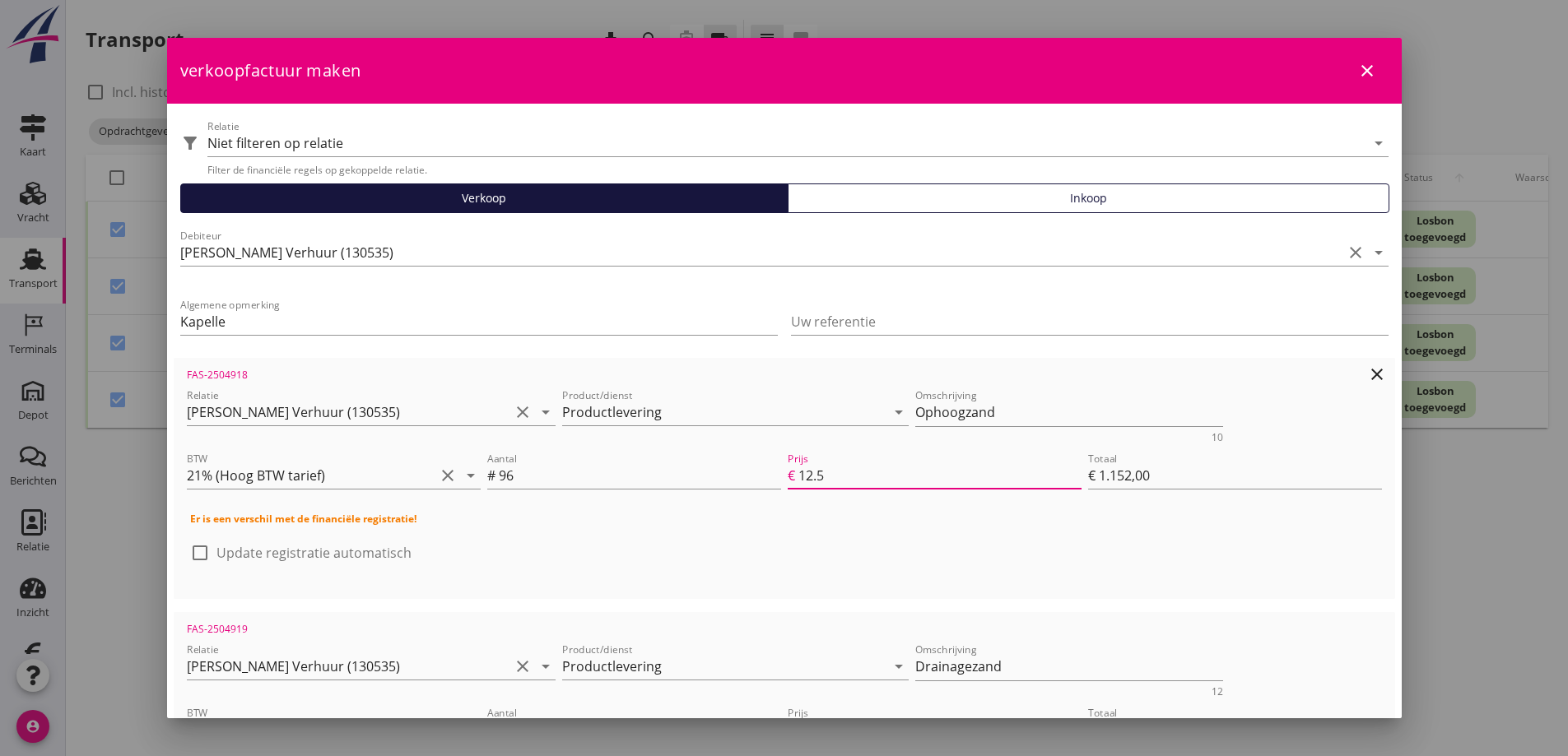
type input "€ 2.315,20"
type input "12.50"
click at [854, 517] on h4 "Er is een verschil met de financiële registratie!" at bounding box center [784, 519] width 1189 height 15
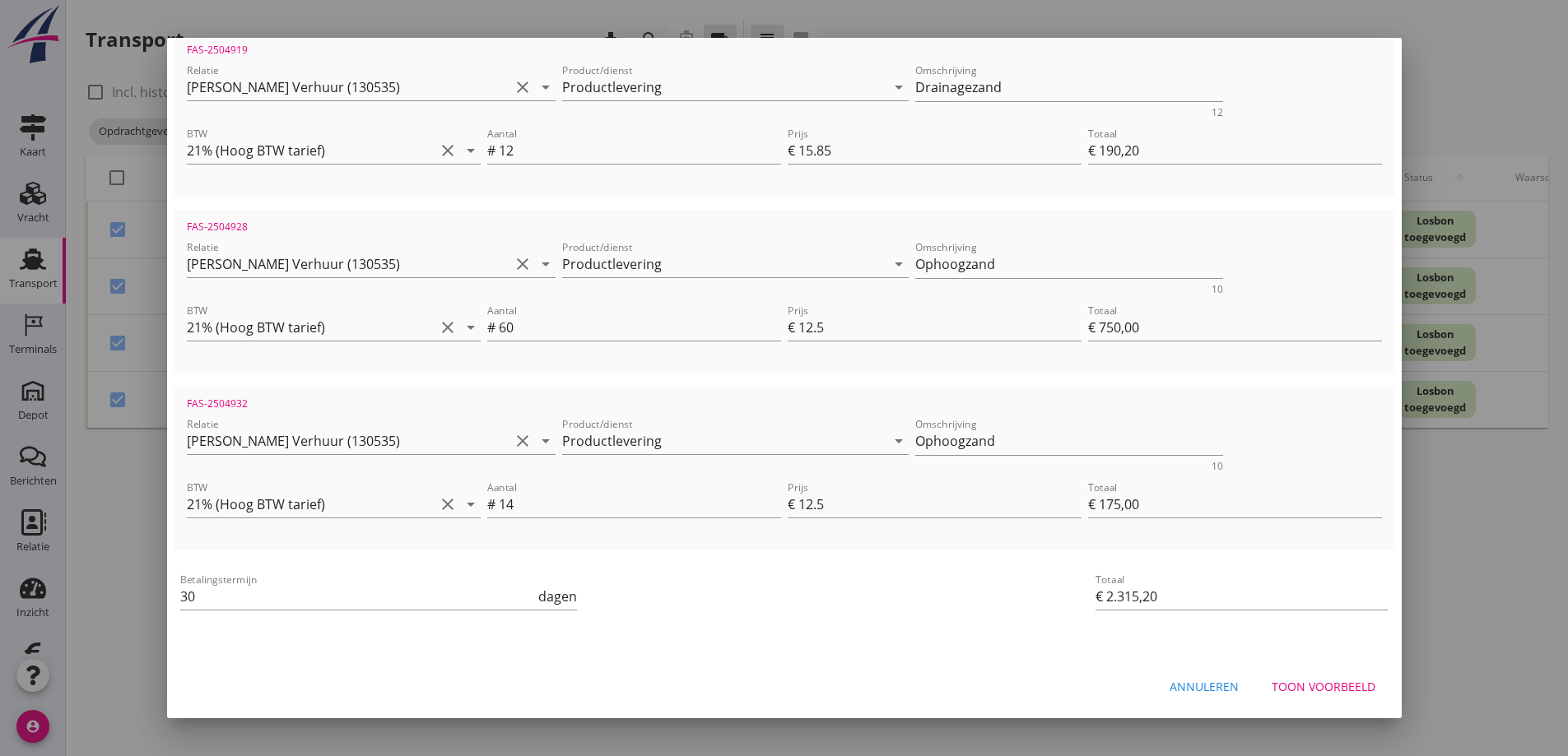
click at [1292, 685] on div "Toon voorbeeld" at bounding box center [1323, 687] width 103 height 17
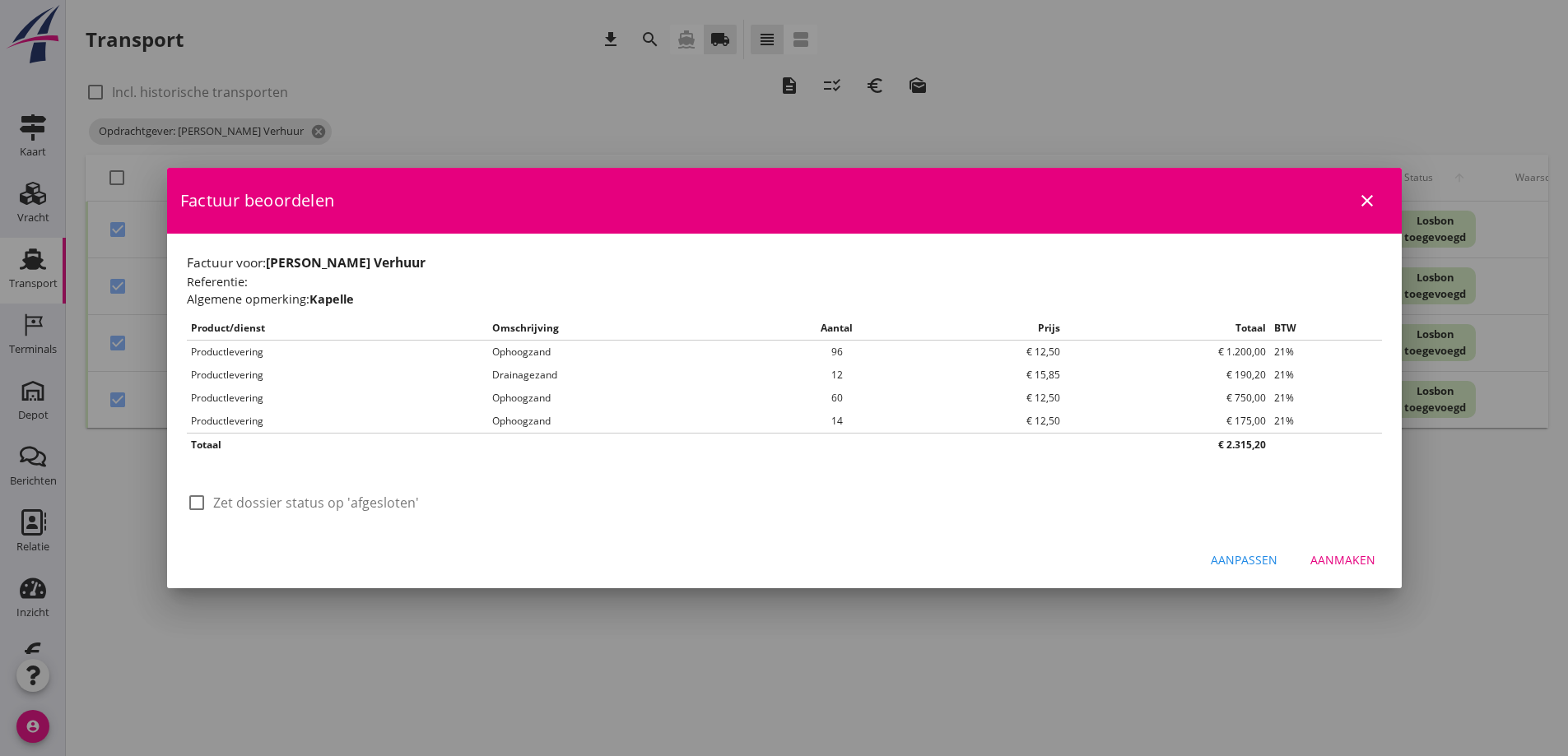
scroll to position [0, 0]
drag, startPoint x: 200, startPoint y: 505, endPoint x: 249, endPoint y: 524, distance: 52.6
click at [199, 505] on div at bounding box center [197, 503] width 28 height 28
checkbox input "true"
